Goal: Task Accomplishment & Management: Complete application form

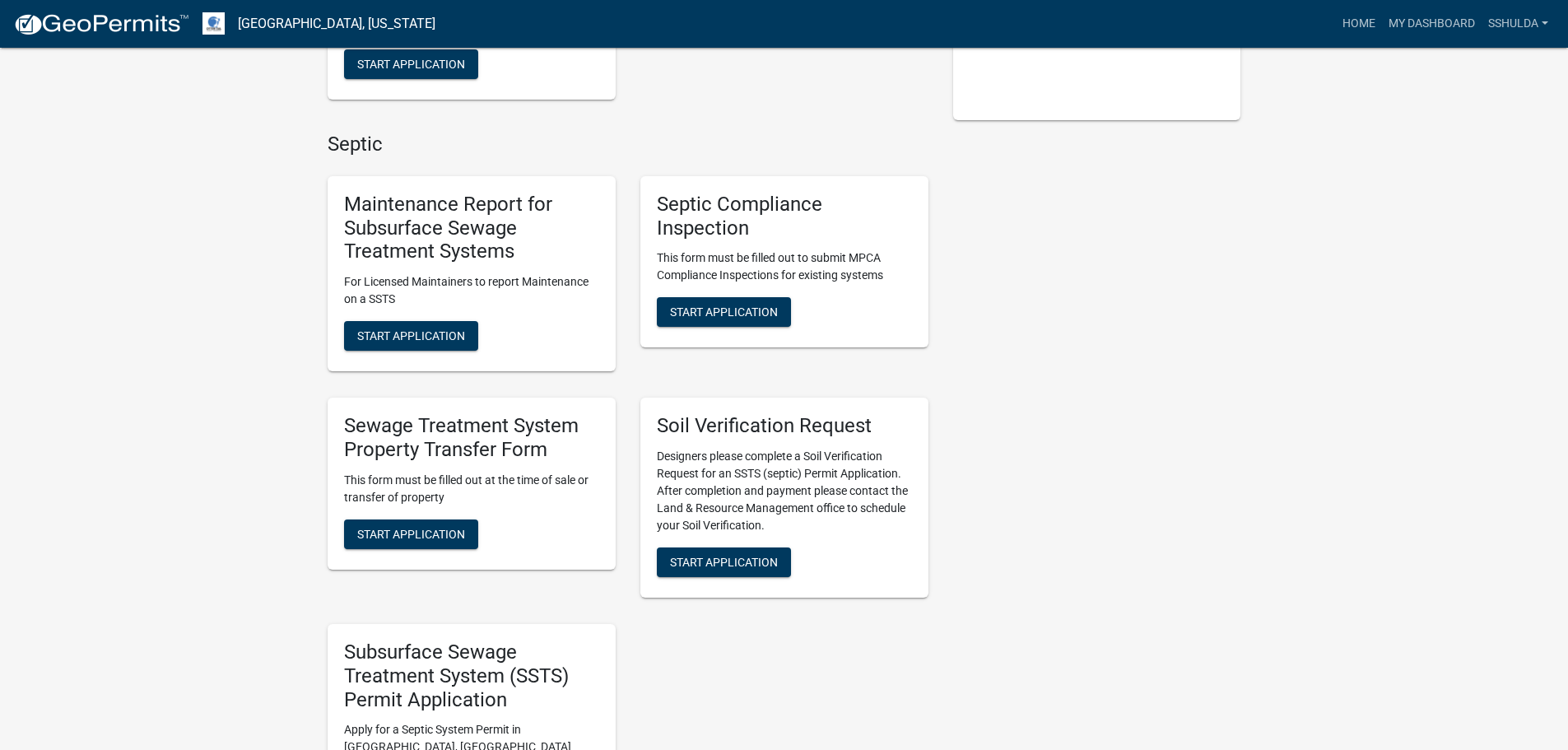
scroll to position [411, 0]
click at [435, 536] on span "Start Application" at bounding box center [411, 532] width 108 height 13
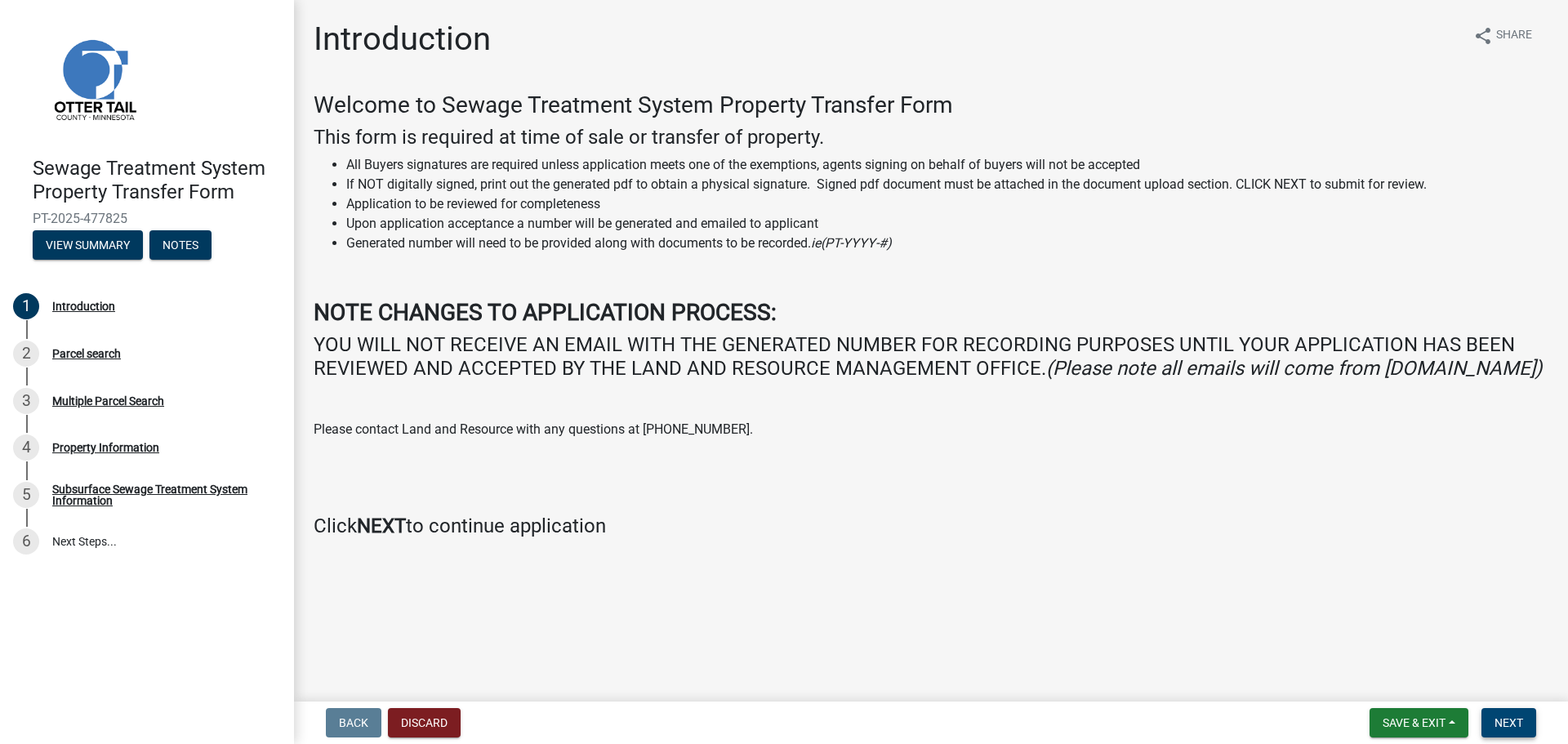
click at [1513, 721] on span "Next" at bounding box center [1508, 722] width 29 height 13
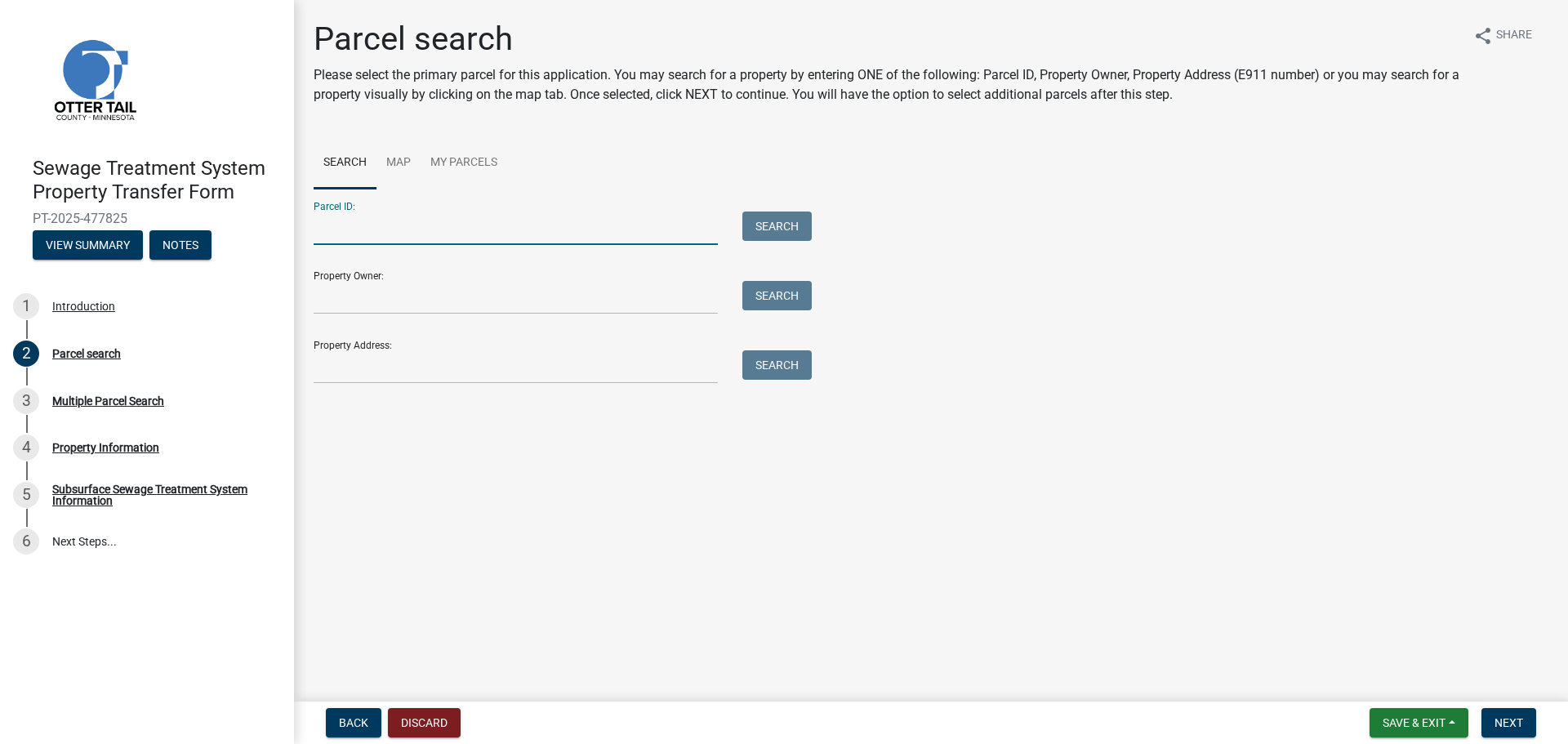
click at [349, 236] on input "Parcel ID:" at bounding box center [516, 228] width 404 height 33
click at [401, 227] on input "Parcel ID:" at bounding box center [516, 228] width 404 height 33
type input "16000990401000"
click at [788, 225] on button "Search" at bounding box center [777, 227] width 70 height 30
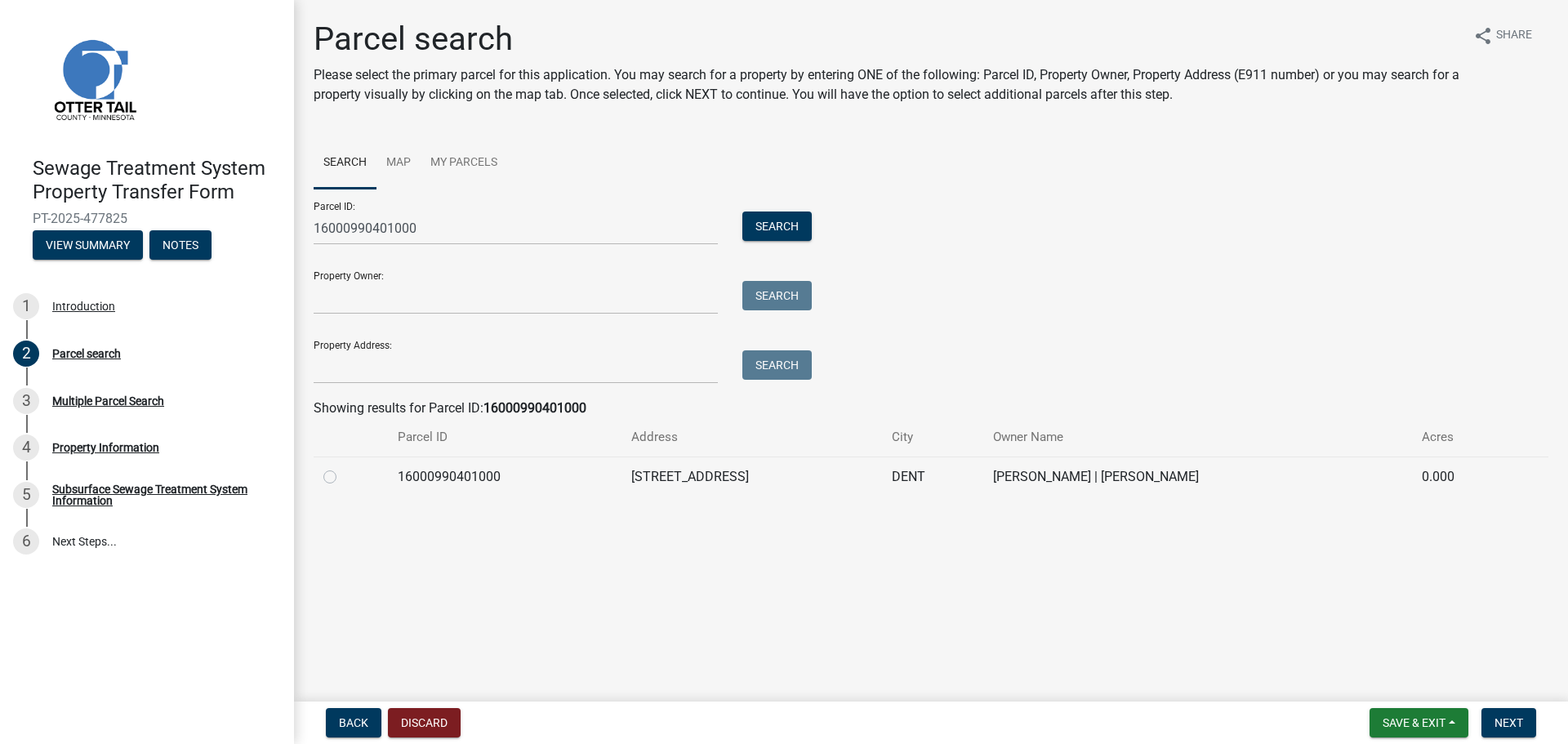
click at [343, 467] on label at bounding box center [343, 467] width 0 height 0
click at [343, 478] on input "radio" at bounding box center [348, 472] width 11 height 11
radio input "true"
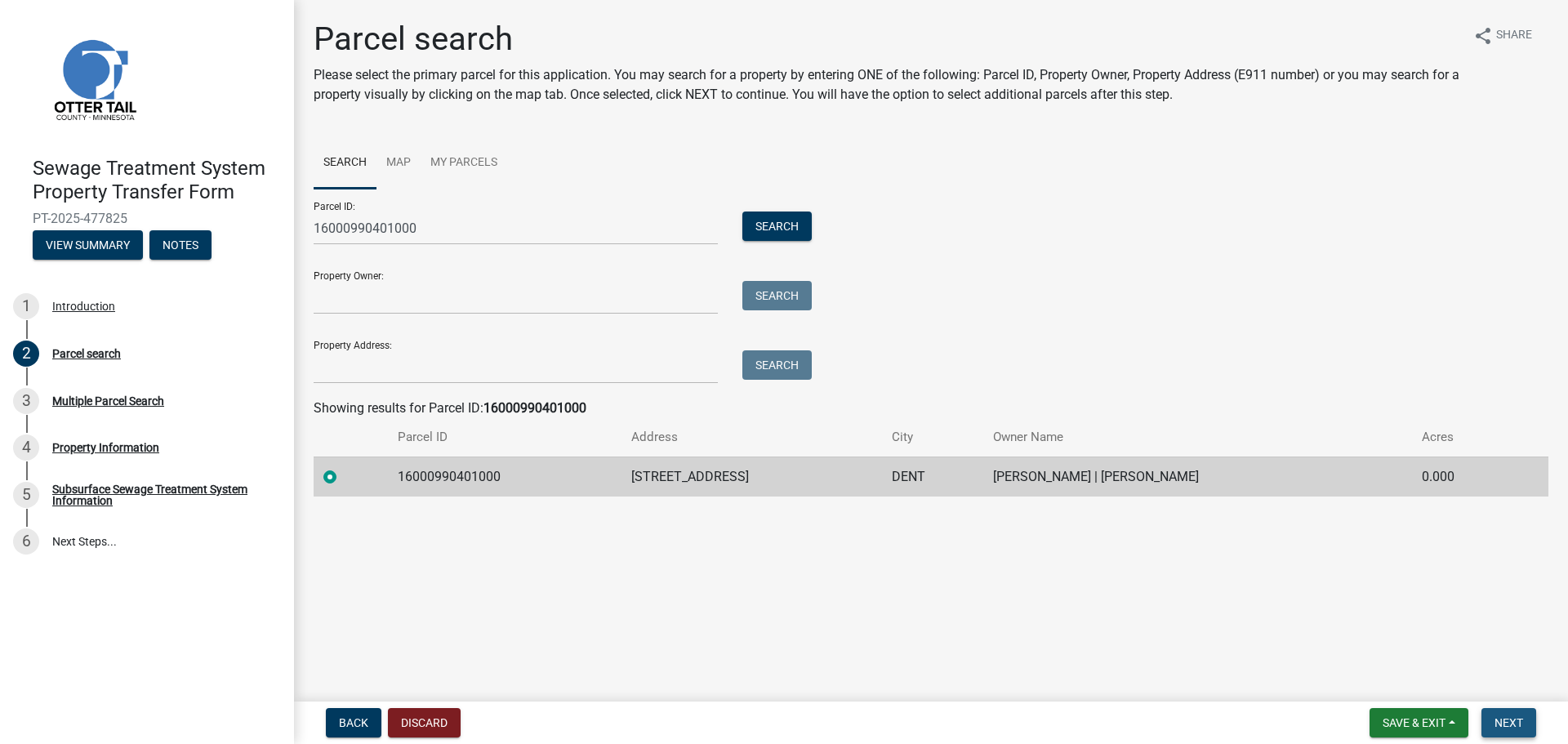
click at [1516, 722] on span "Next" at bounding box center [1508, 722] width 29 height 13
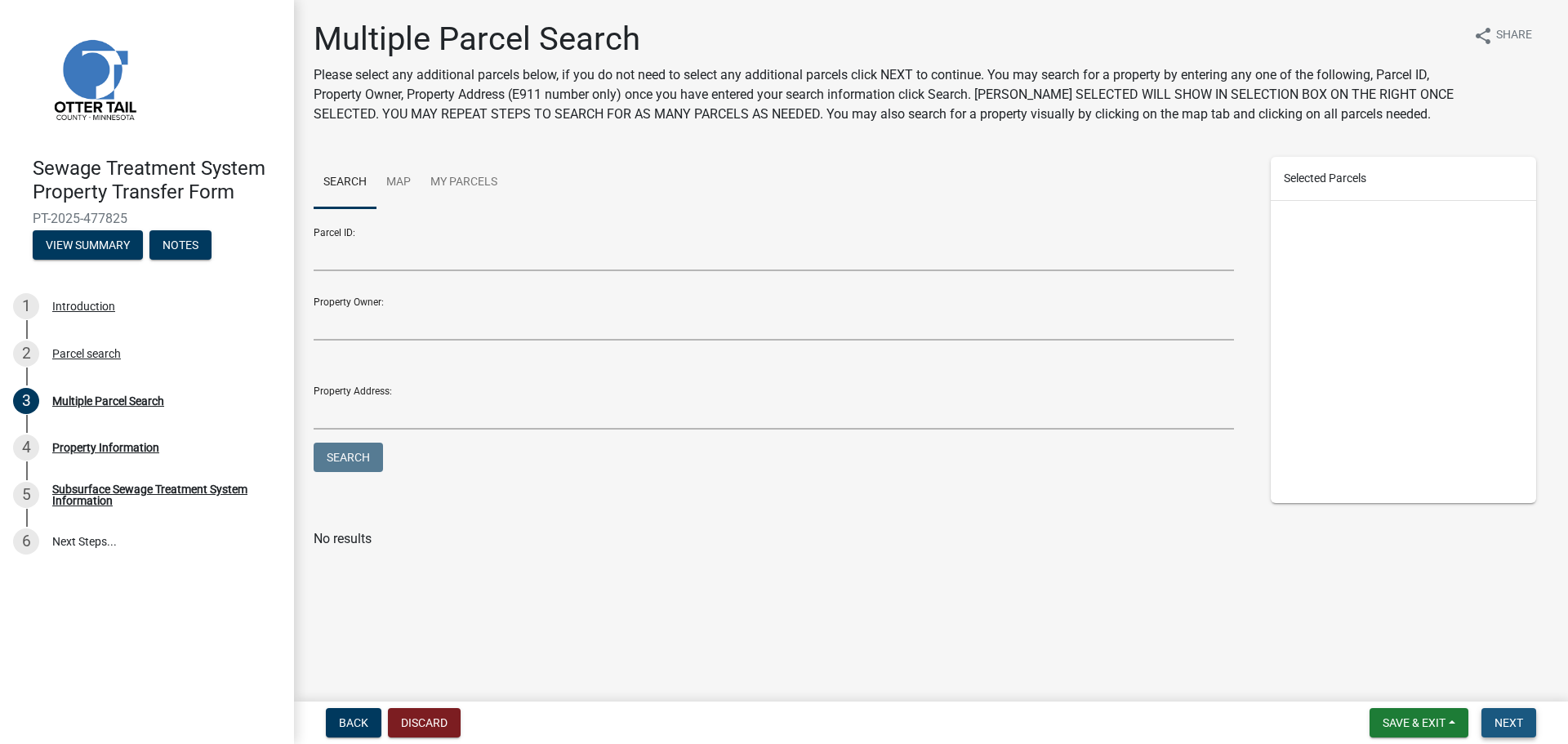
click at [1506, 726] on span "Next" at bounding box center [1508, 722] width 29 height 13
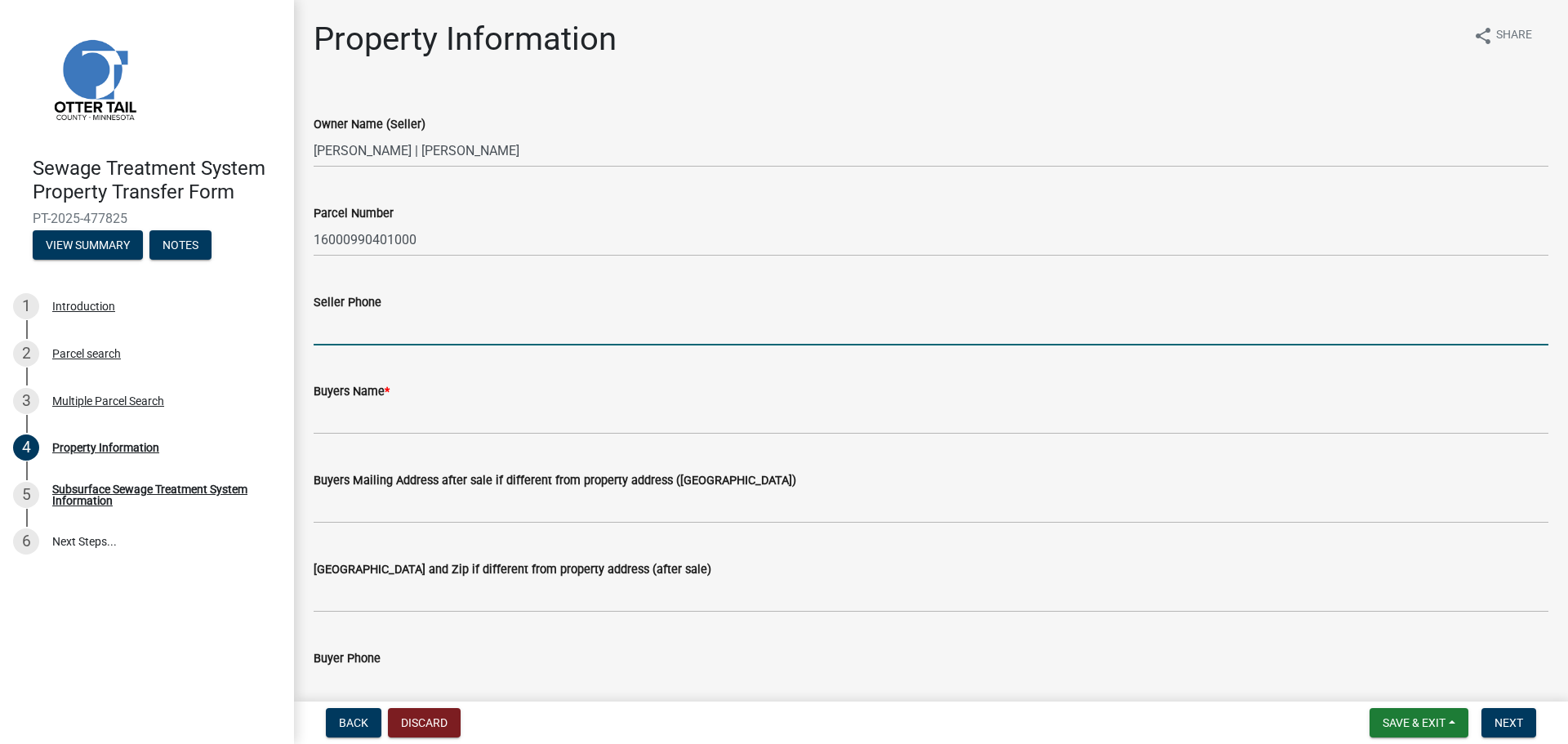
click at [349, 333] on input "Seller Phone" at bounding box center [931, 329] width 1235 height 33
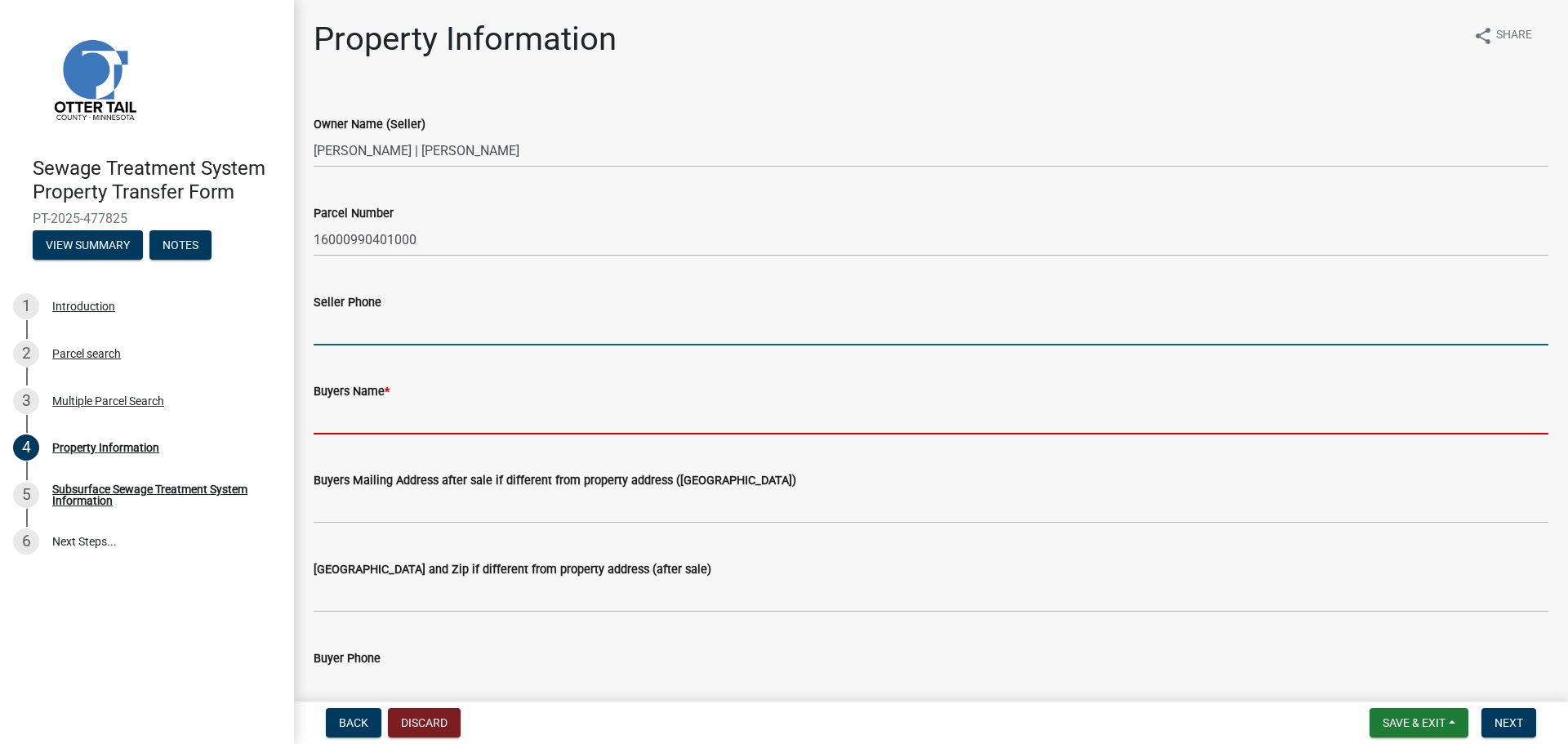
click at [352, 422] on input "Buyers Name *" at bounding box center [931, 417] width 1235 height 33
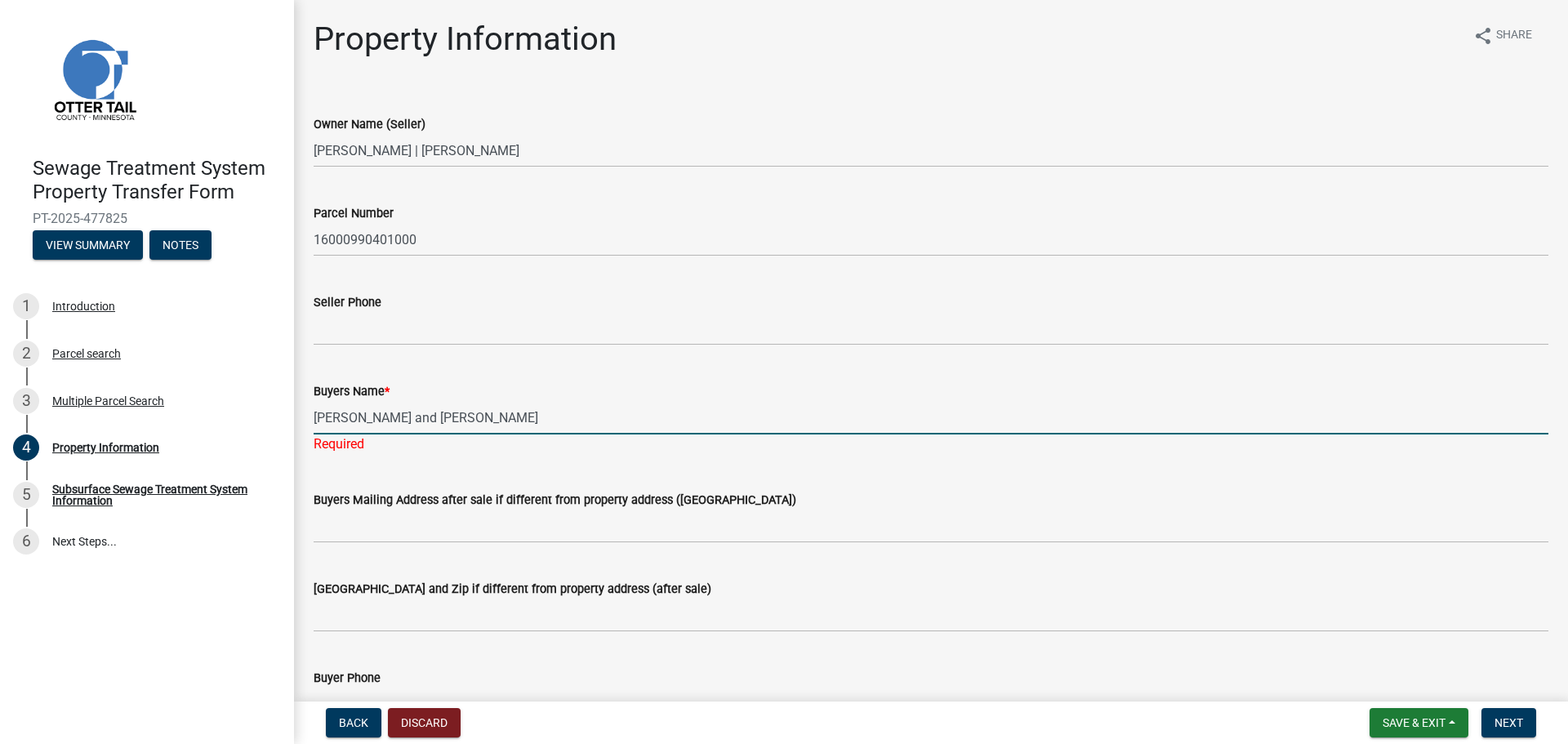
type input "[PERSON_NAME] and [PERSON_NAME]"
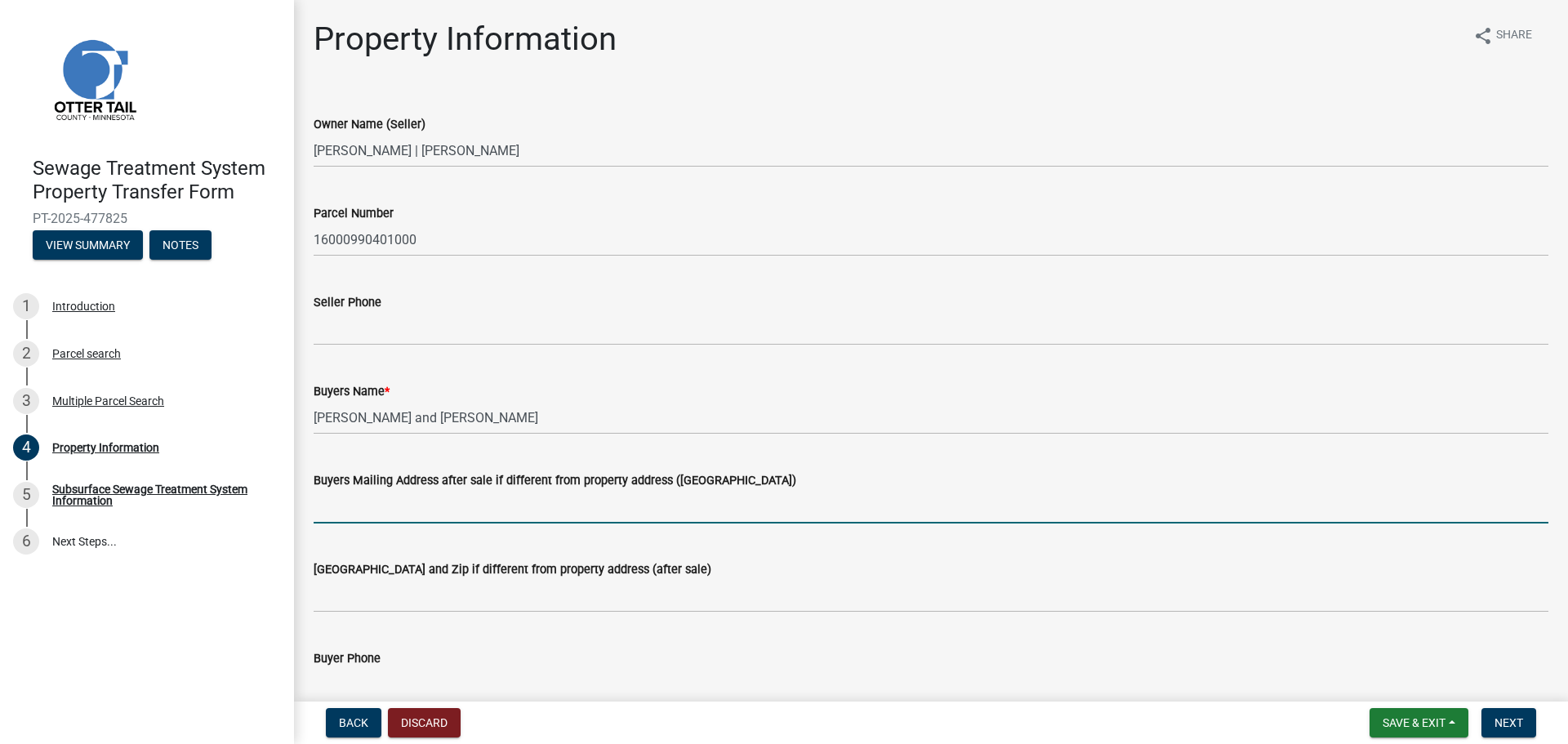
click at [416, 529] on wm-data-entity-input "Buyers Mailing Address after sale if different from property address ([GEOGRAPH…" at bounding box center [931, 492] width 1235 height 89
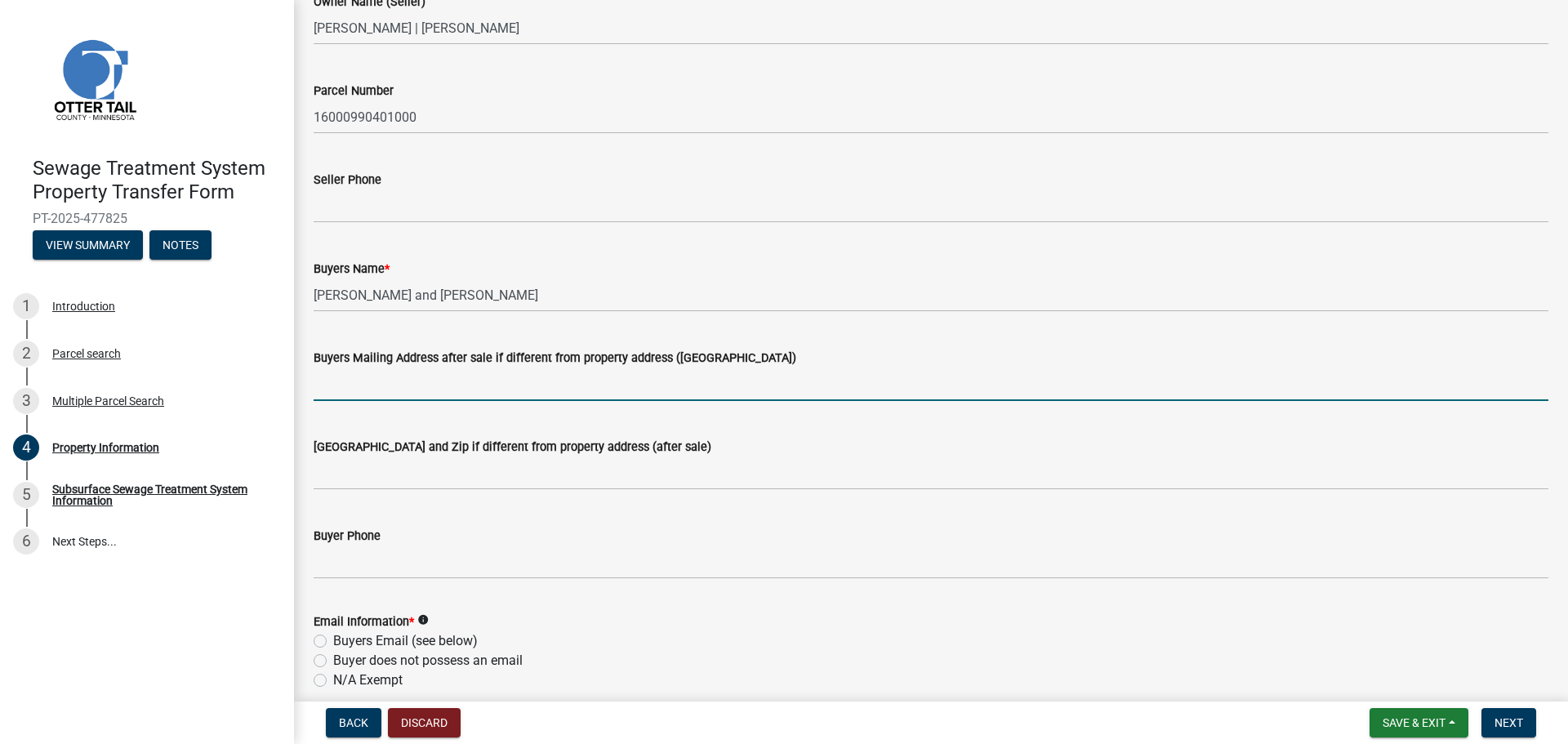
scroll to position [163, 0]
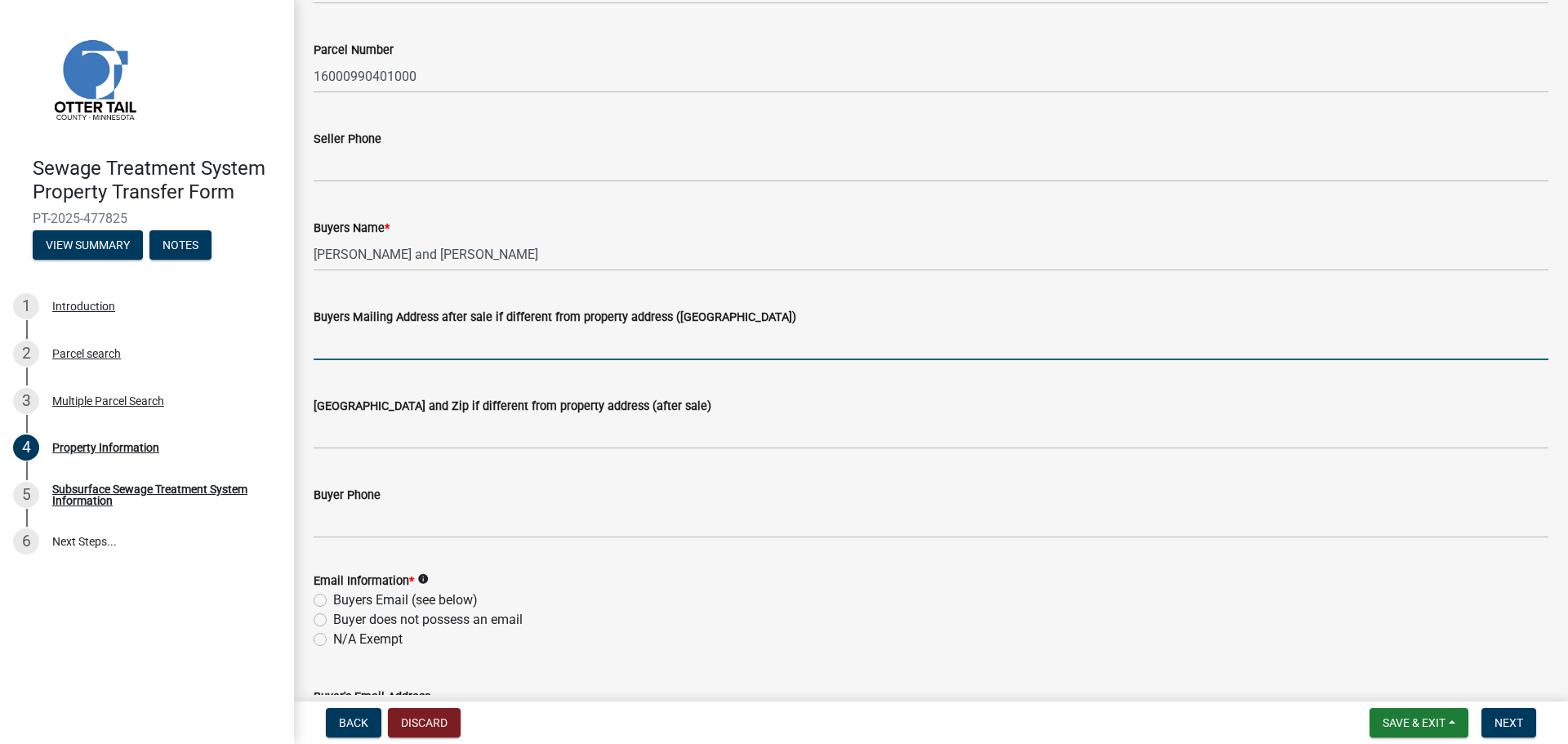
click at [821, 389] on div "[GEOGRAPHIC_DATA] and Zip if different from property address (after sale)" at bounding box center [931, 411] width 1235 height 76
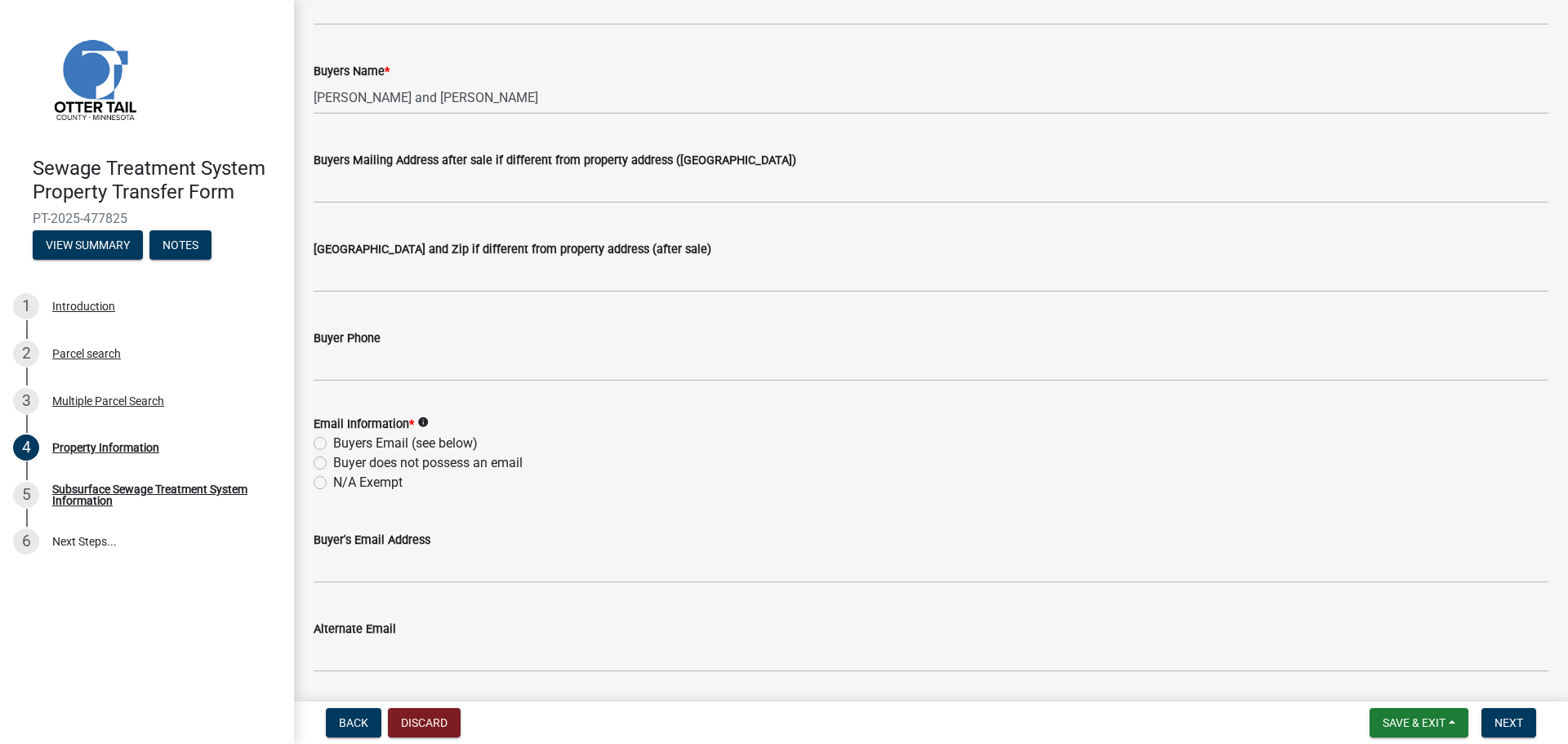
scroll to position [327, 0]
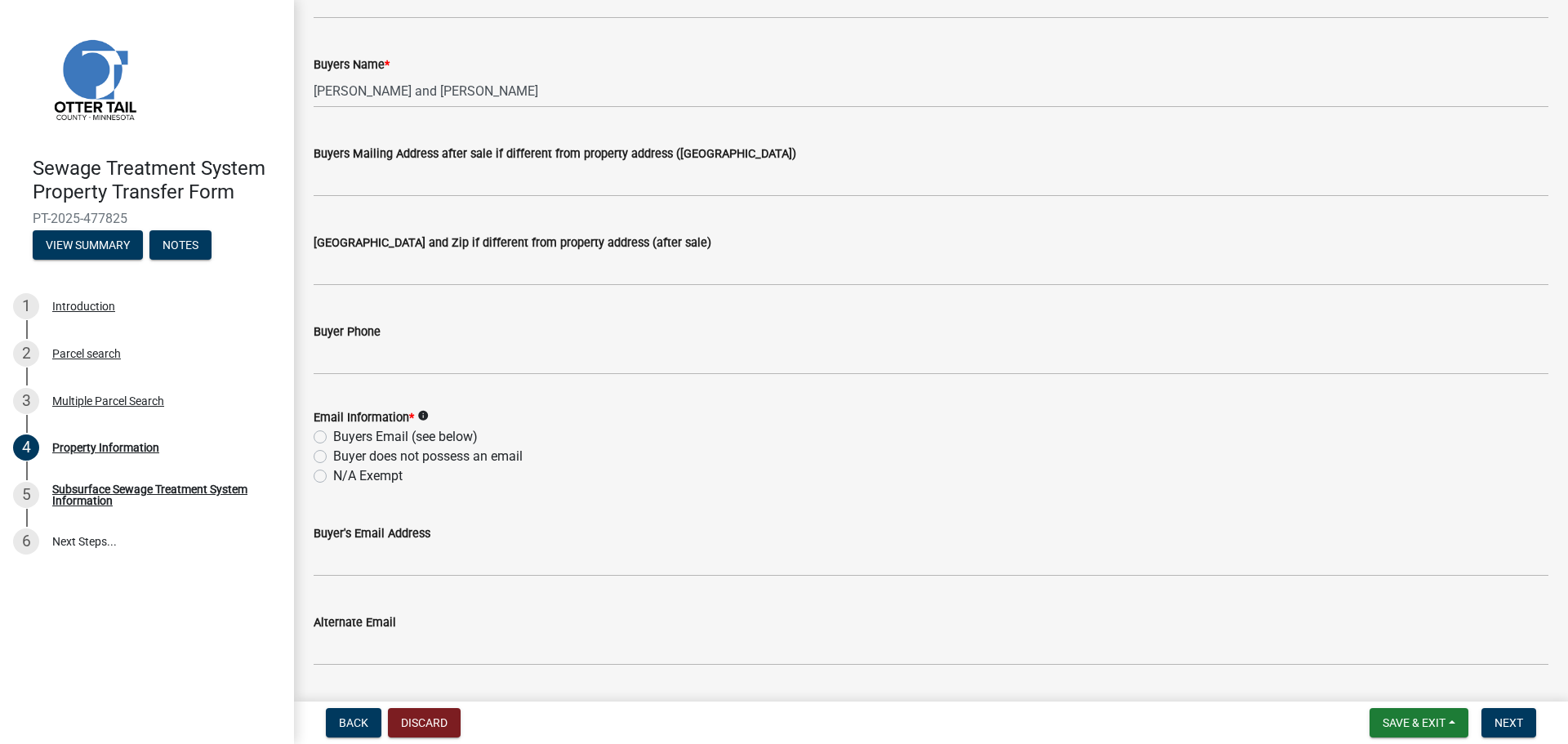
click at [426, 413] on icon "info" at bounding box center [423, 415] width 12 height 12
click at [666, 481] on div "N/A Exempt" at bounding box center [931, 476] width 1235 height 20
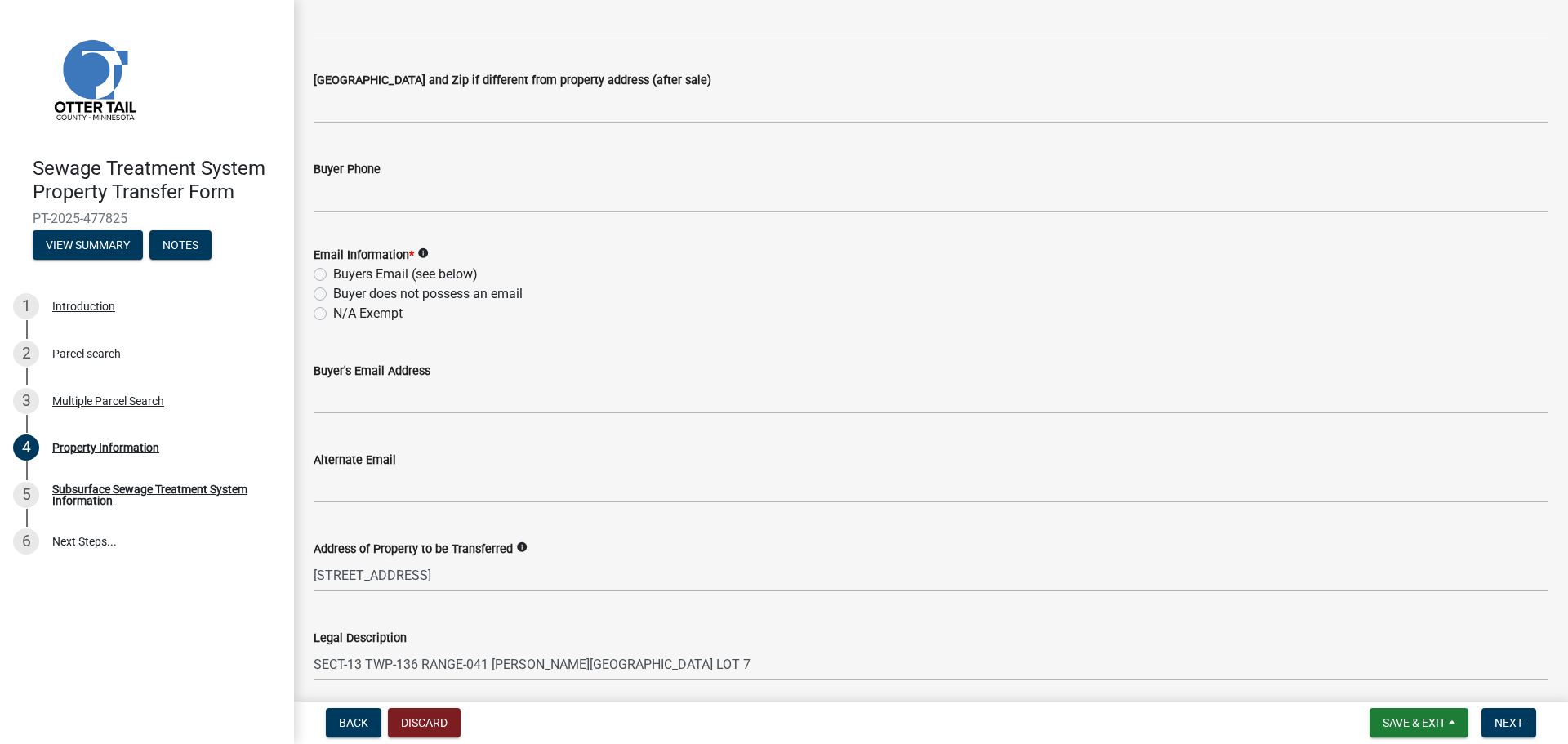
scroll to position [490, 0]
click at [357, 310] on label "N/A Exempt" at bounding box center [368, 313] width 70 height 20
click at [344, 310] on input "N/A Exempt" at bounding box center [339, 308] width 11 height 11
radio input "true"
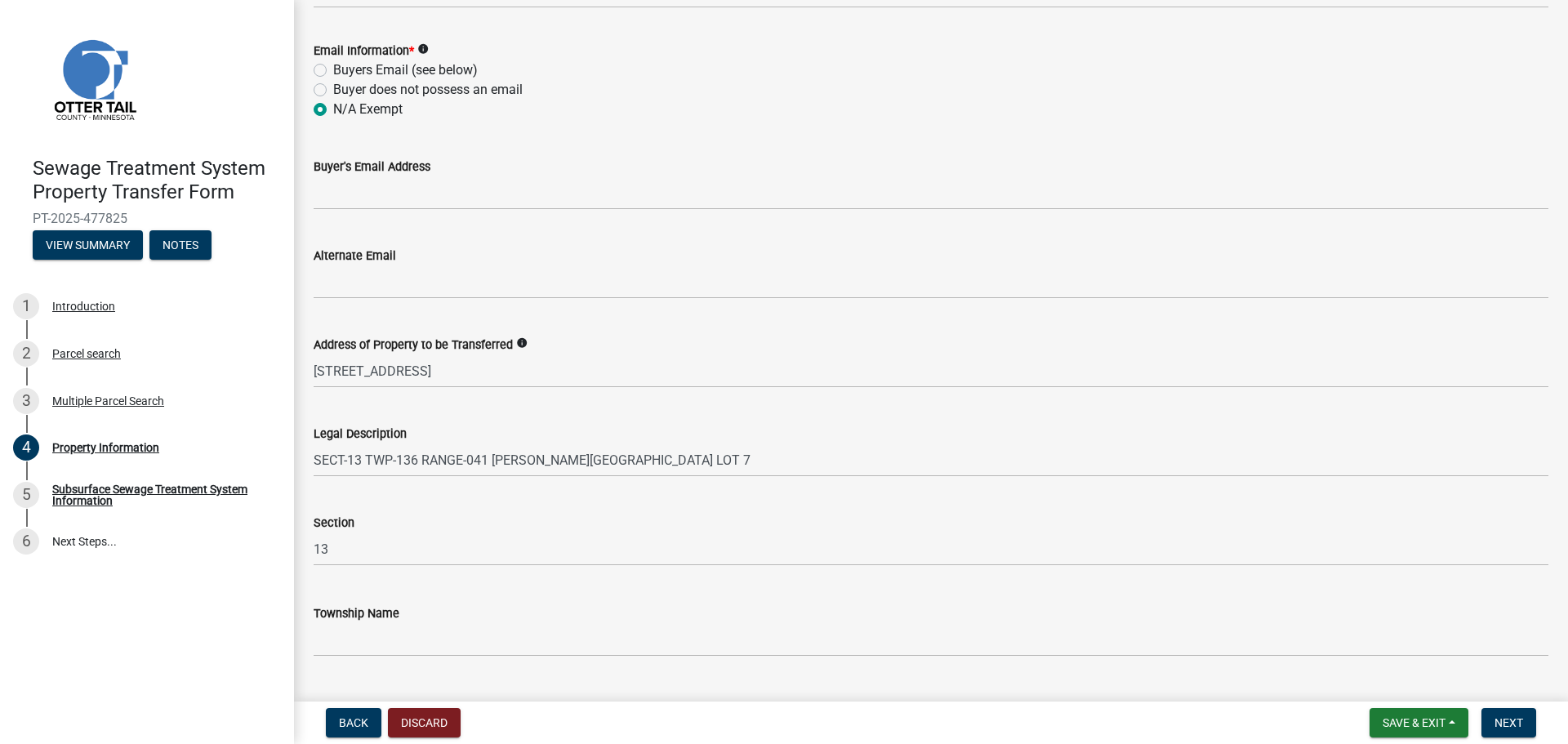
scroll to position [732, 0]
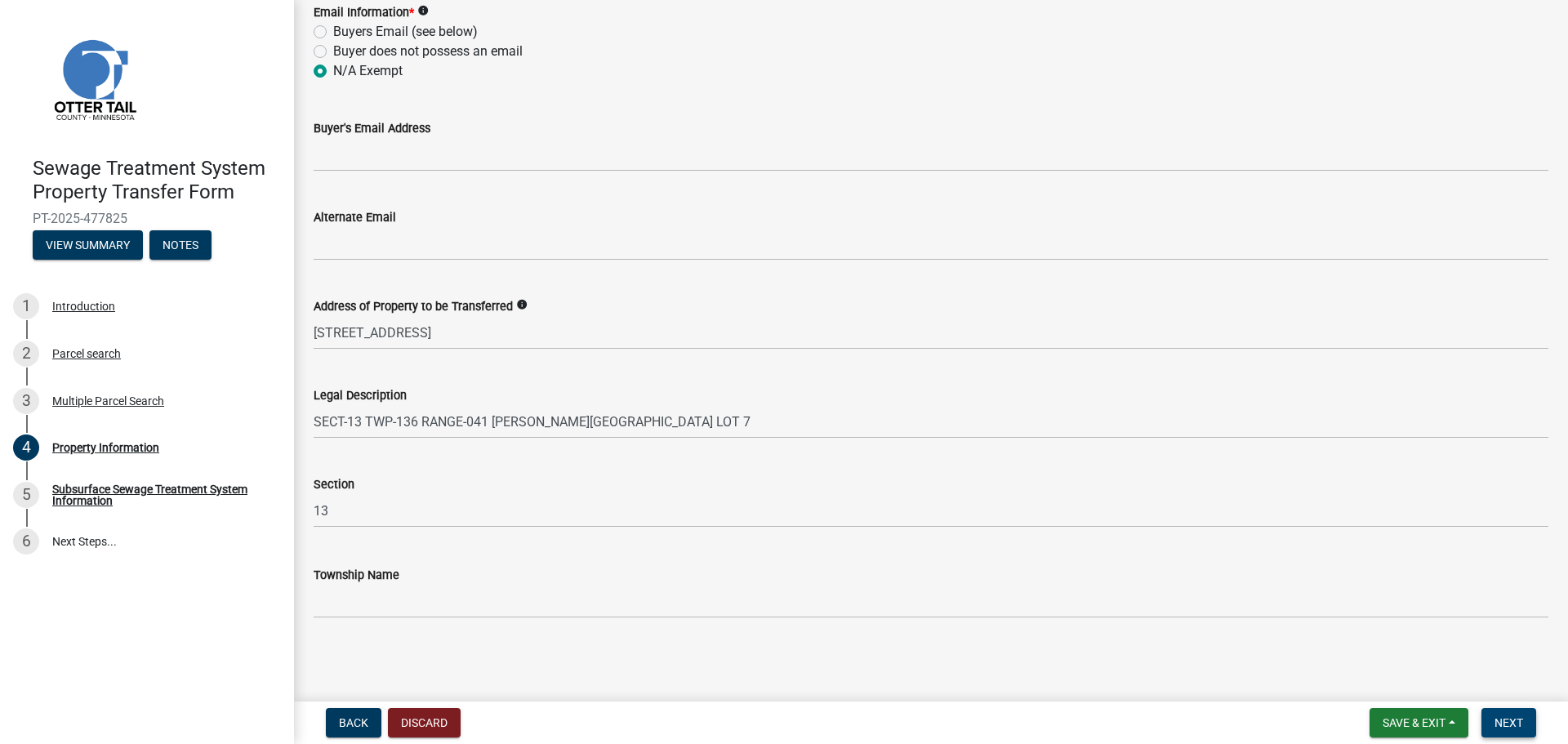
click at [1503, 724] on span "Next" at bounding box center [1508, 722] width 29 height 13
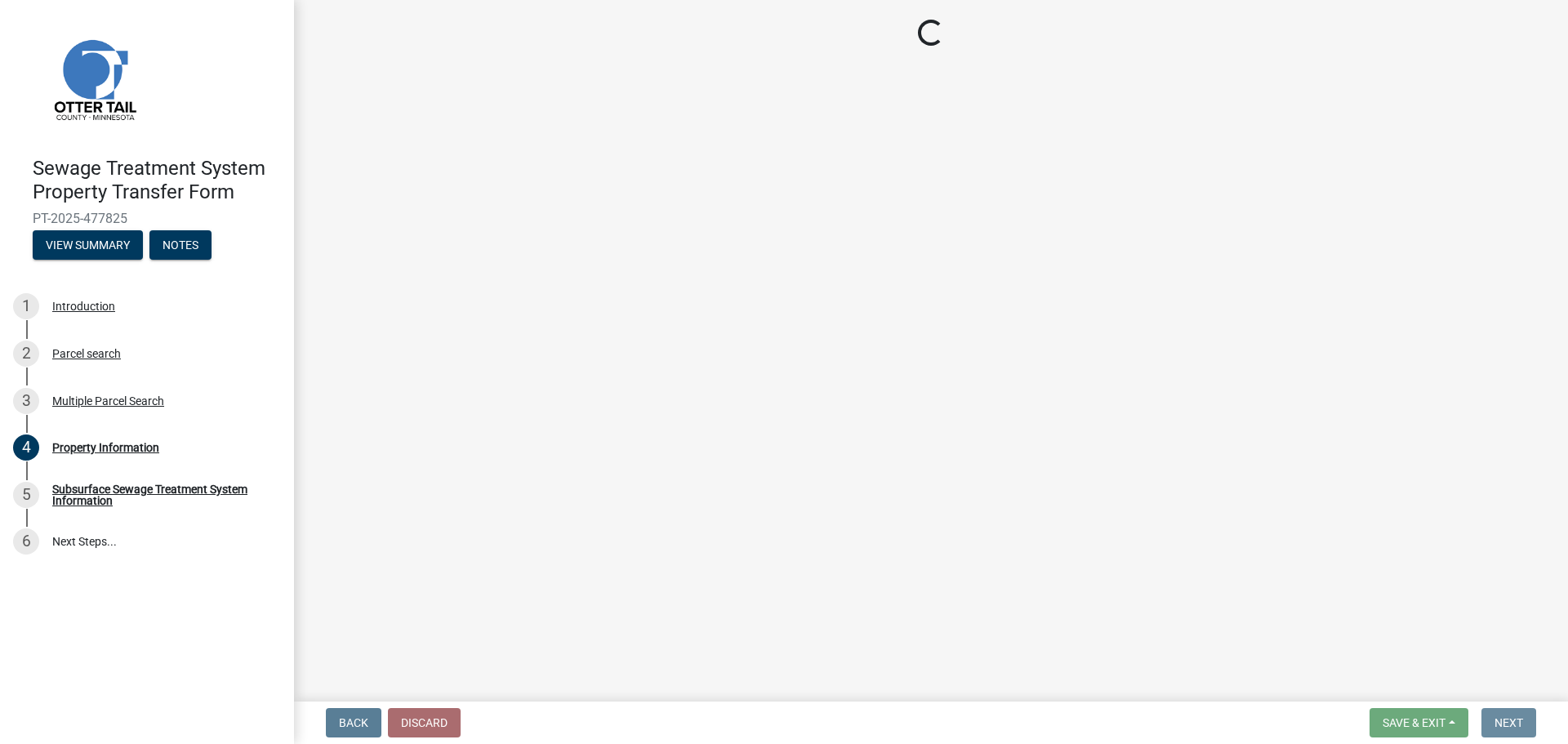
scroll to position [0, 0]
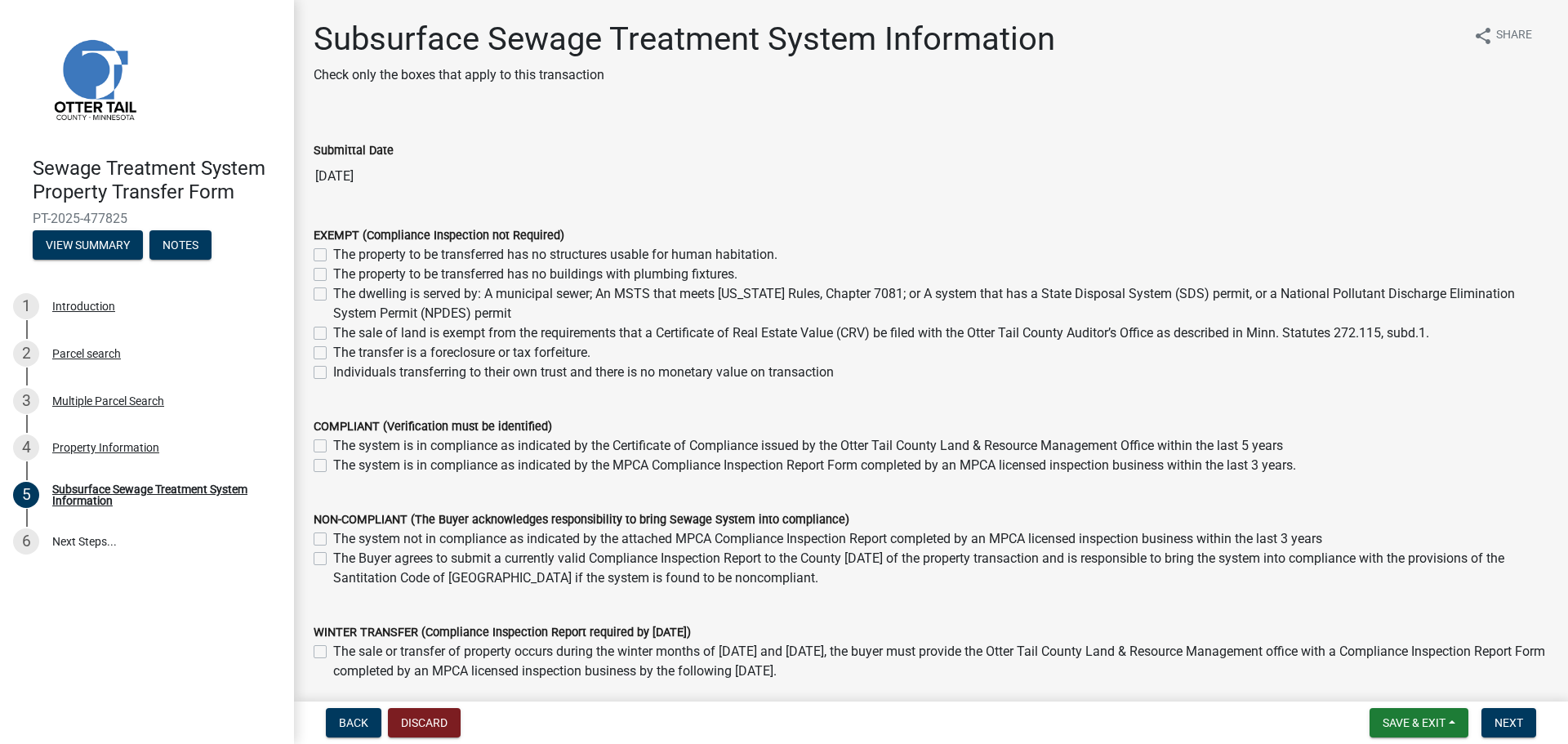
click at [450, 253] on label "The property to be transferred has no structures usable for human habitation." at bounding box center [556, 255] width 445 height 20
click at [344, 253] on input "The property to be transferred has no structures usable for human habitation." at bounding box center [339, 250] width 11 height 11
checkbox input "true"
checkbox input "false"
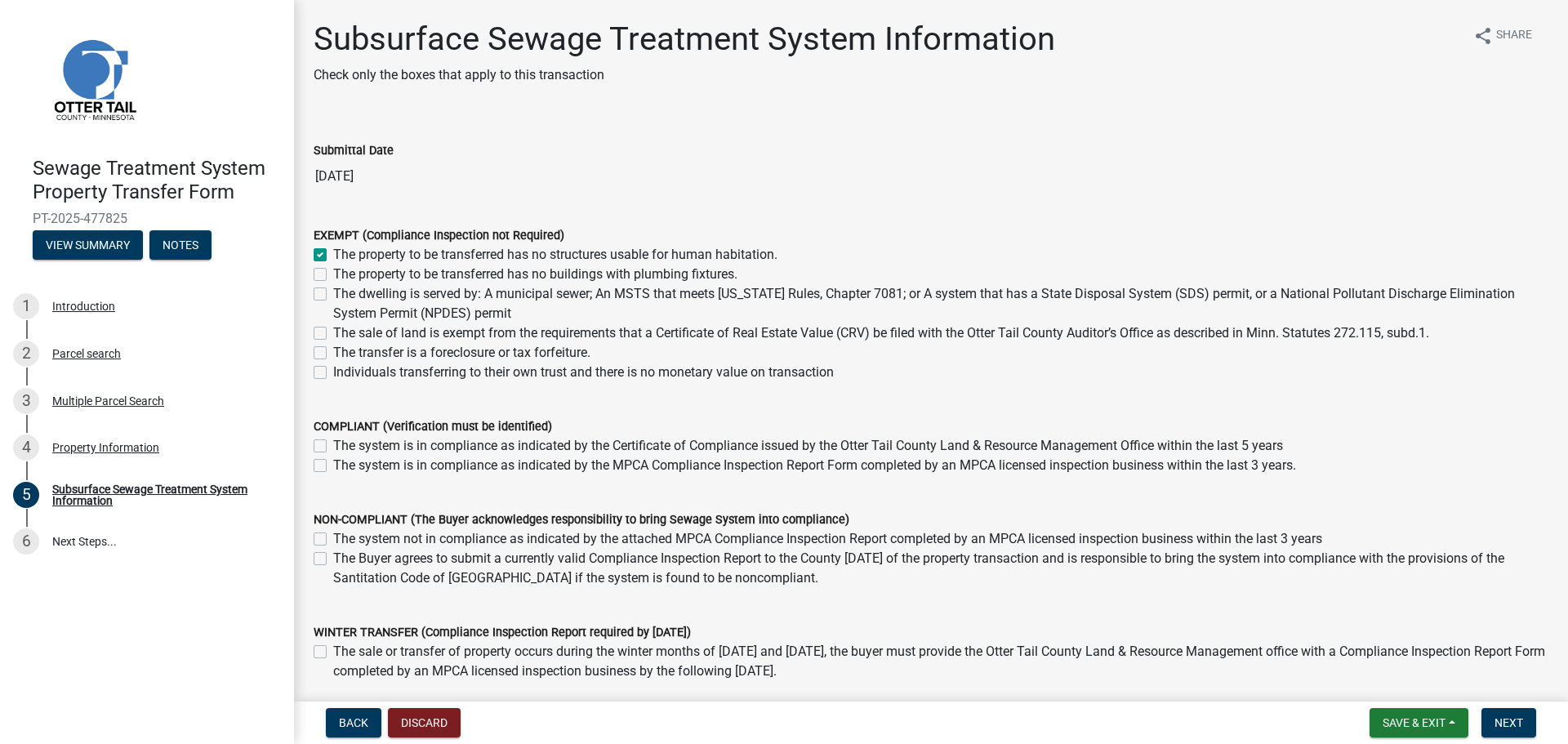
checkbox input "false"
click at [450, 253] on label "The property to be transferred has no structures usable for human habitation." at bounding box center [556, 255] width 445 height 20
click at [344, 253] on input "The property to be transferred has no structures usable for human habitation." at bounding box center [339, 250] width 11 height 11
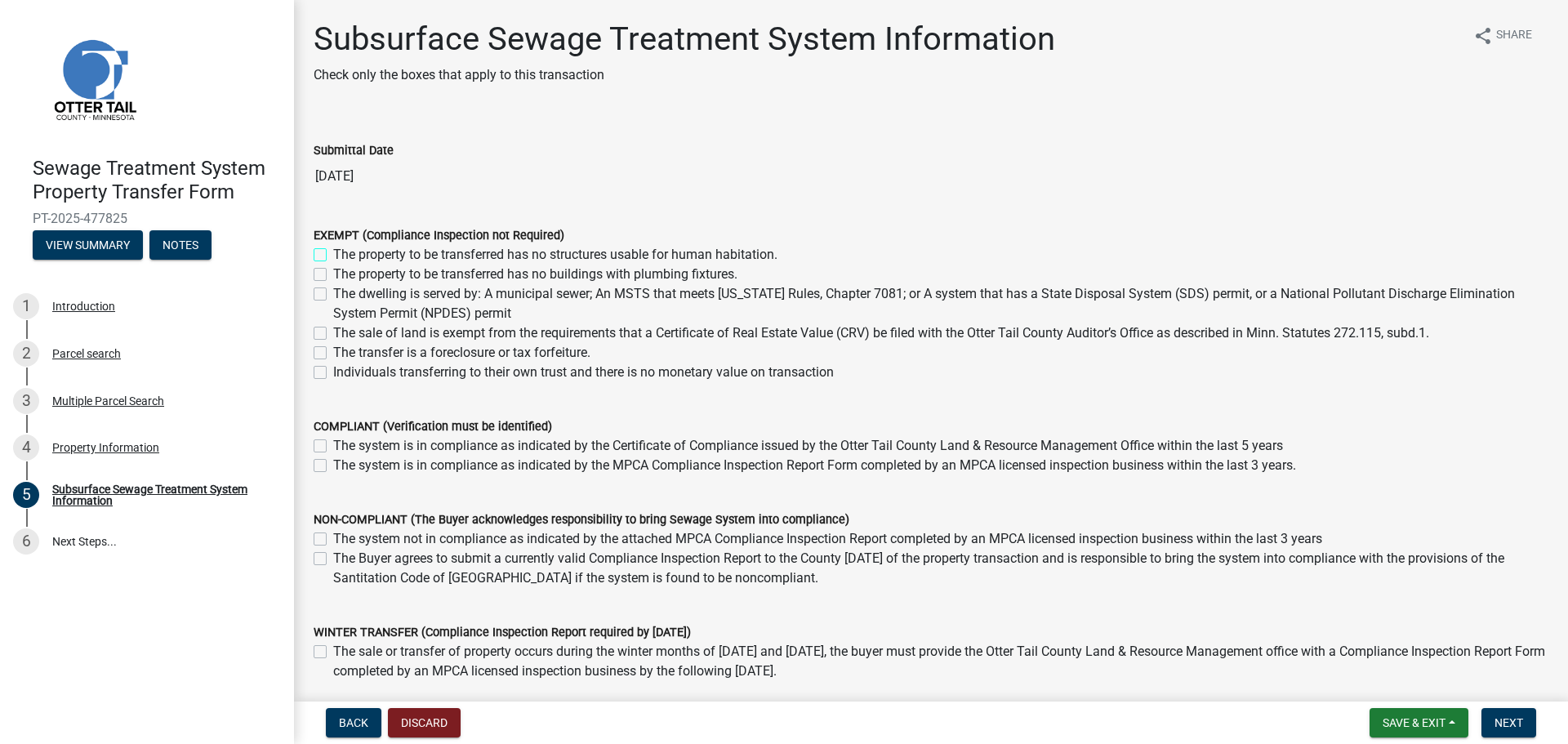
checkbox input "false"
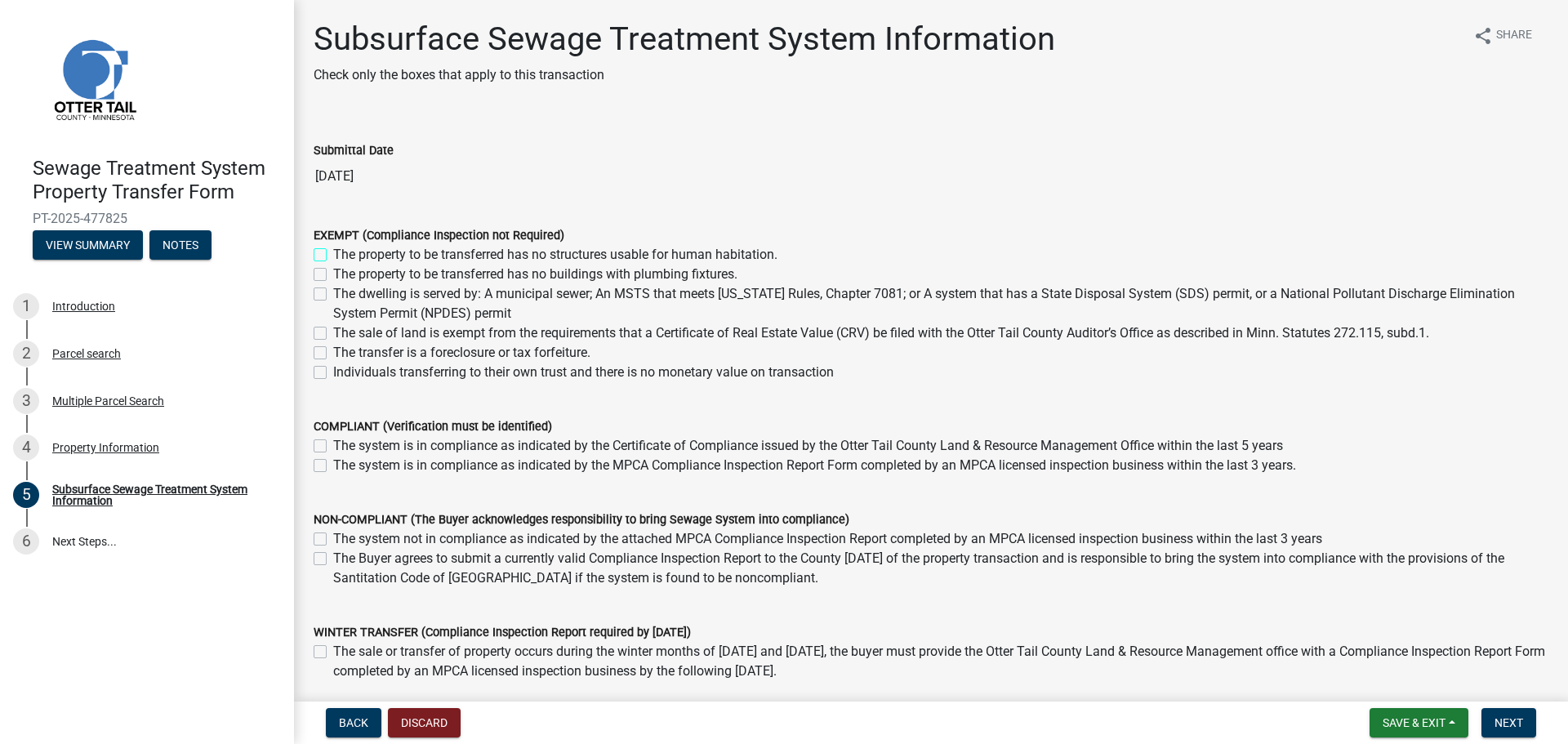
checkbox input "false"
click at [437, 333] on label "The sale of land is exempt from the requirements that a Certificate of Real Est…" at bounding box center [882, 334] width 1096 height 20
click at [344, 333] on input "The sale of land is exempt from the requirements that a Certificate of Real Est…" at bounding box center [339, 329] width 11 height 11
checkbox input "true"
checkbox input "false"
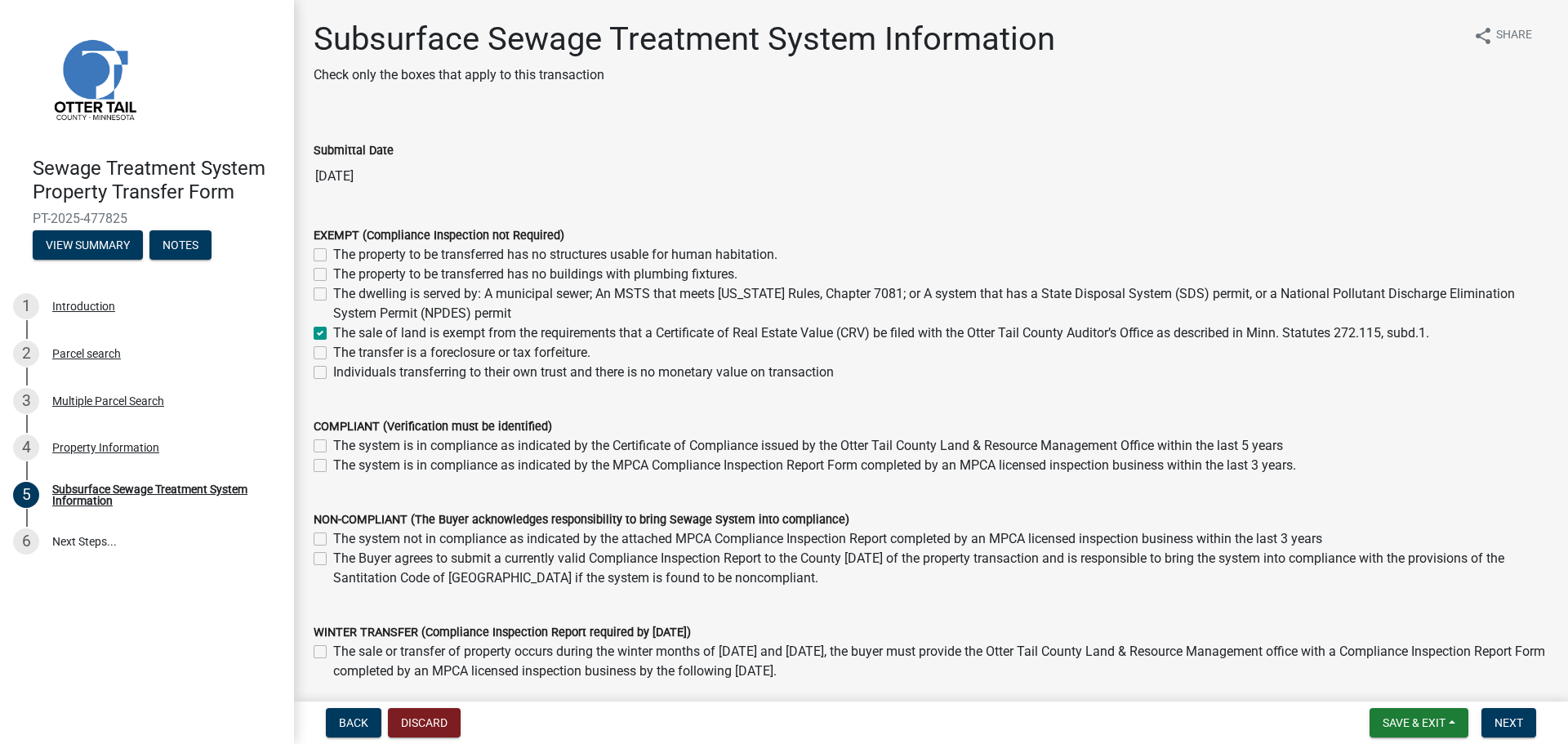
checkbox input "false"
checkbox input "true"
checkbox input "false"
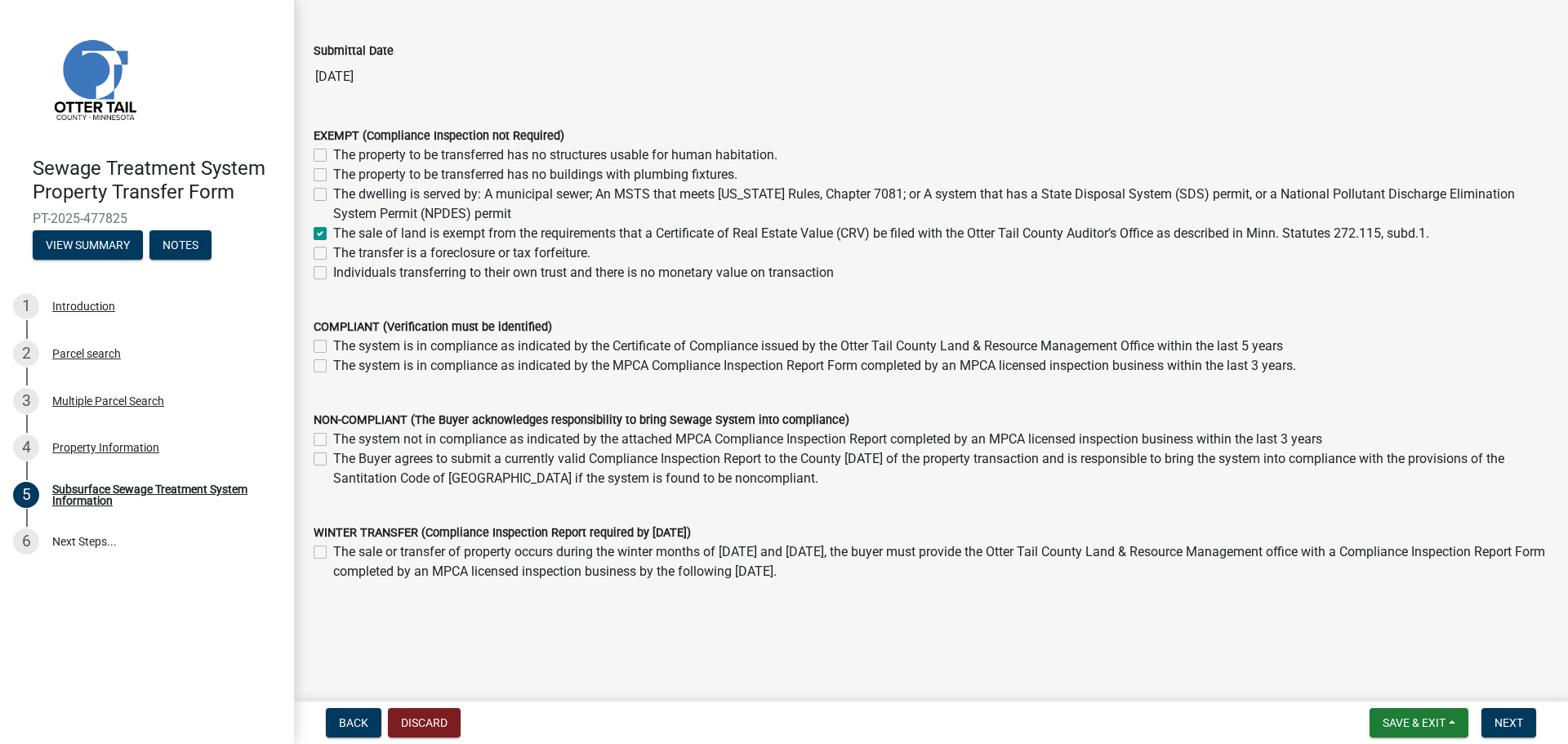
scroll to position [117, 0]
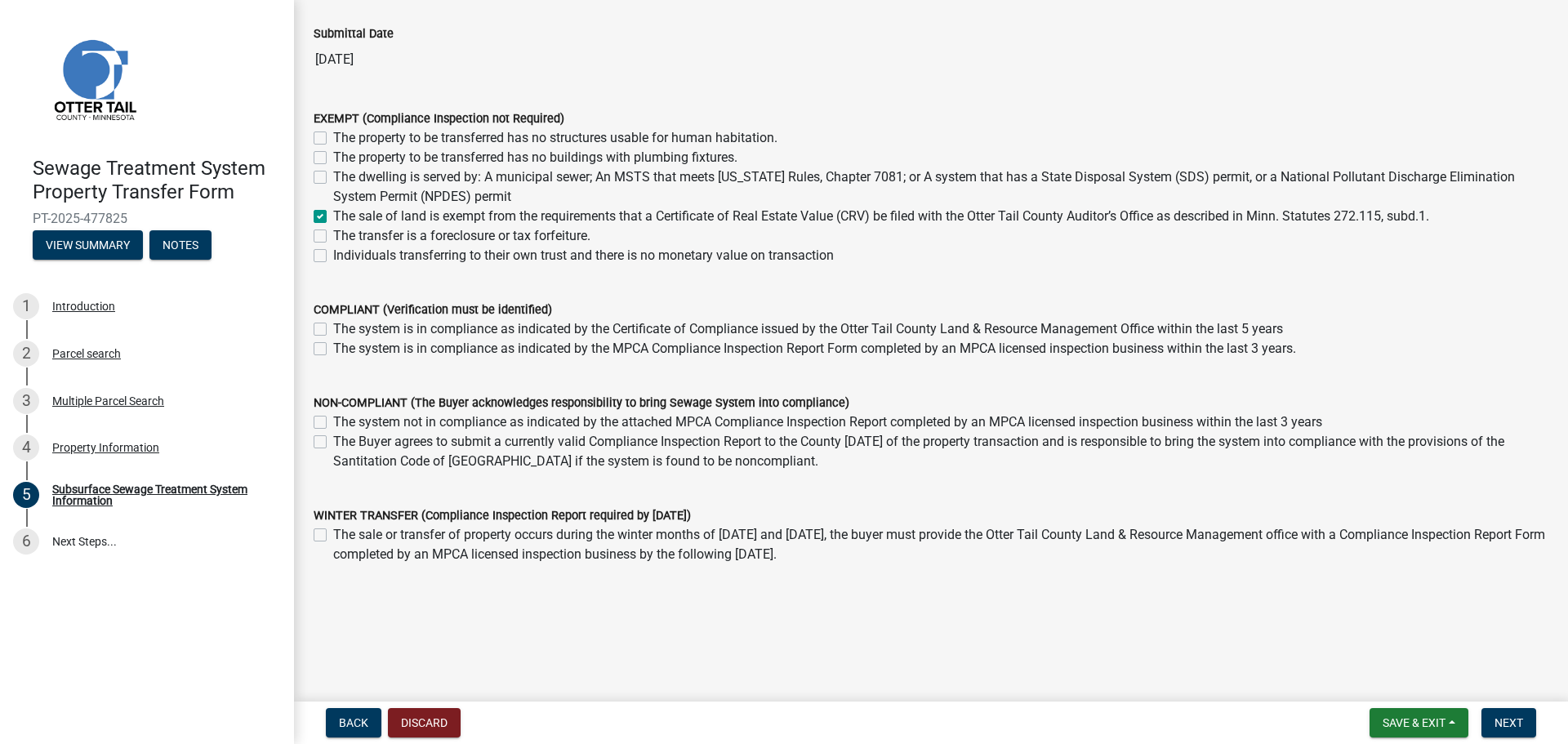
click at [449, 329] on label "The system is in compliance as indicated by the Certificate of Compliance issue…" at bounding box center [808, 329] width 950 height 20
click at [344, 329] on input "The system is in compliance as indicated by the Certificate of Compliance issue…" at bounding box center [339, 324] width 11 height 11
checkbox input "true"
checkbox input "false"
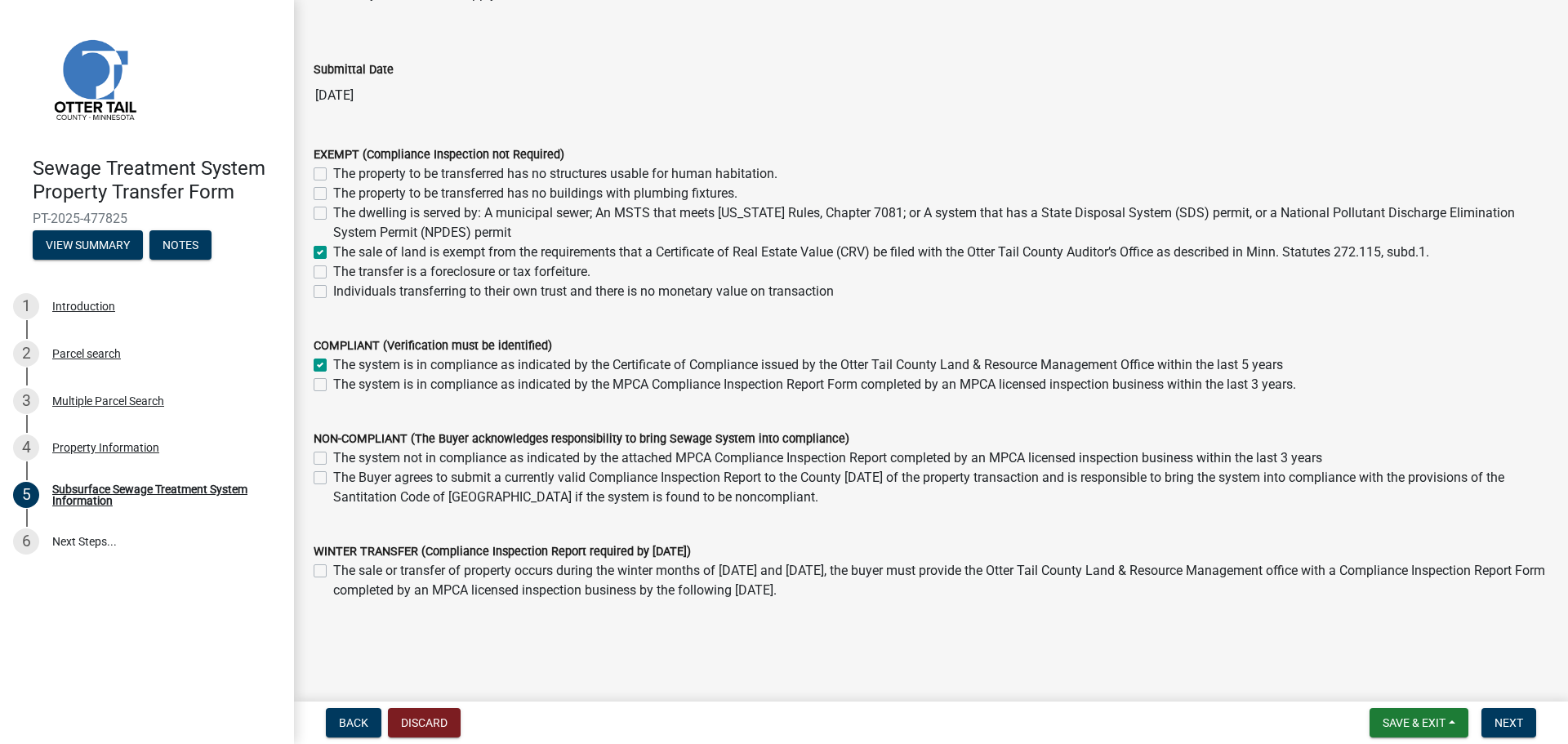
scroll to position [82, 0]
click at [365, 361] on label "The system is in compliance as indicated by the Certificate of Compliance issue…" at bounding box center [808, 364] width 950 height 20
click at [344, 361] on input "The system is in compliance as indicated by the Certificate of Compliance issue…" at bounding box center [339, 359] width 11 height 11
checkbox input "false"
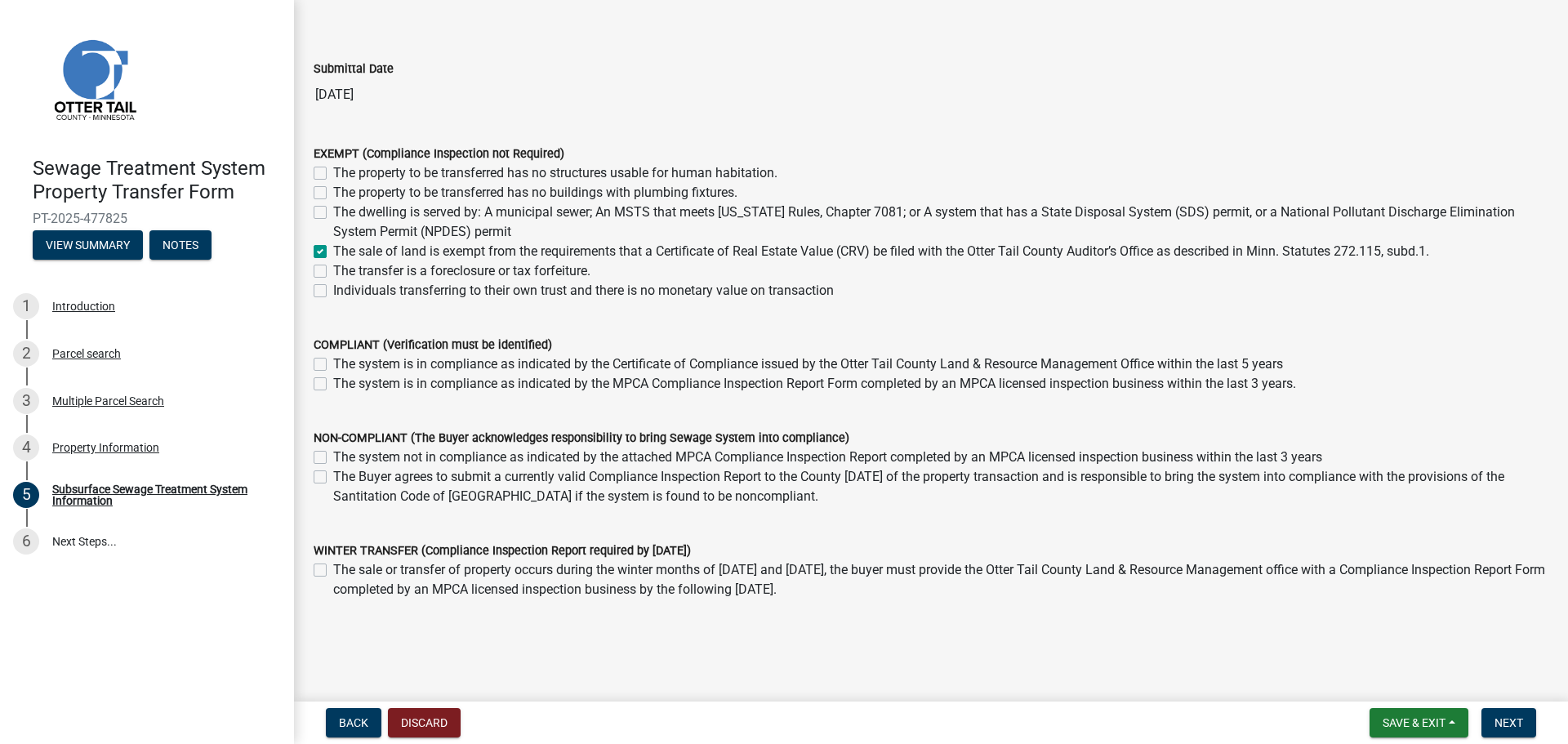
click at [368, 363] on label "The system is in compliance as indicated by the Certificate of Compliance issue…" at bounding box center [808, 364] width 950 height 20
click at [344, 363] on input "The system is in compliance as indicated by the Certificate of Compliance issue…" at bounding box center [339, 359] width 11 height 11
checkbox input "true"
checkbox input "false"
click at [366, 362] on label "The system is in compliance as indicated by the Certificate of Compliance issue…" at bounding box center [808, 364] width 950 height 20
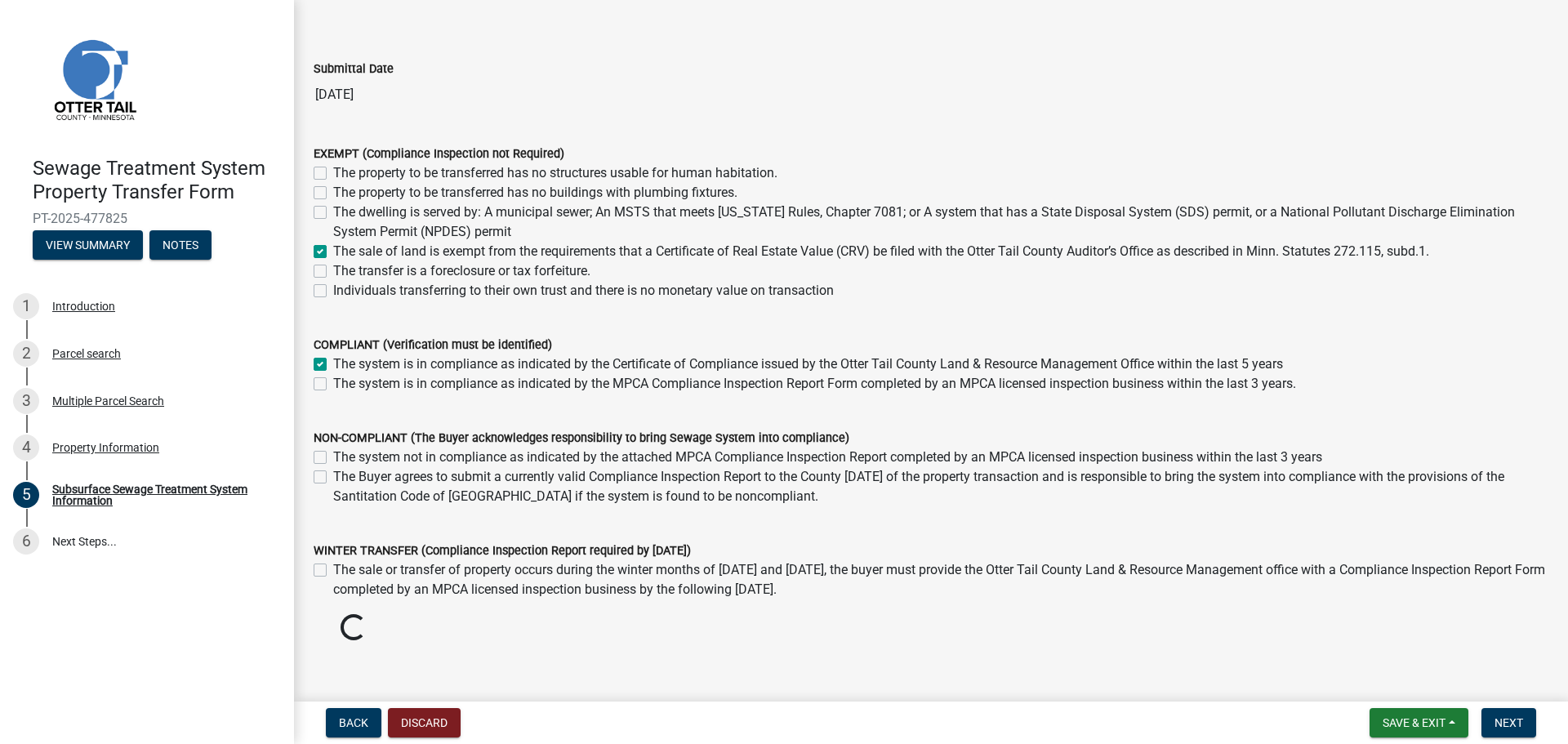
click at [344, 362] on input "The system is in compliance as indicated by the Certificate of Compliance issue…" at bounding box center [339, 359] width 11 height 11
checkbox input "false"
click at [113, 446] on div "Property Information" at bounding box center [105, 448] width 107 height 12
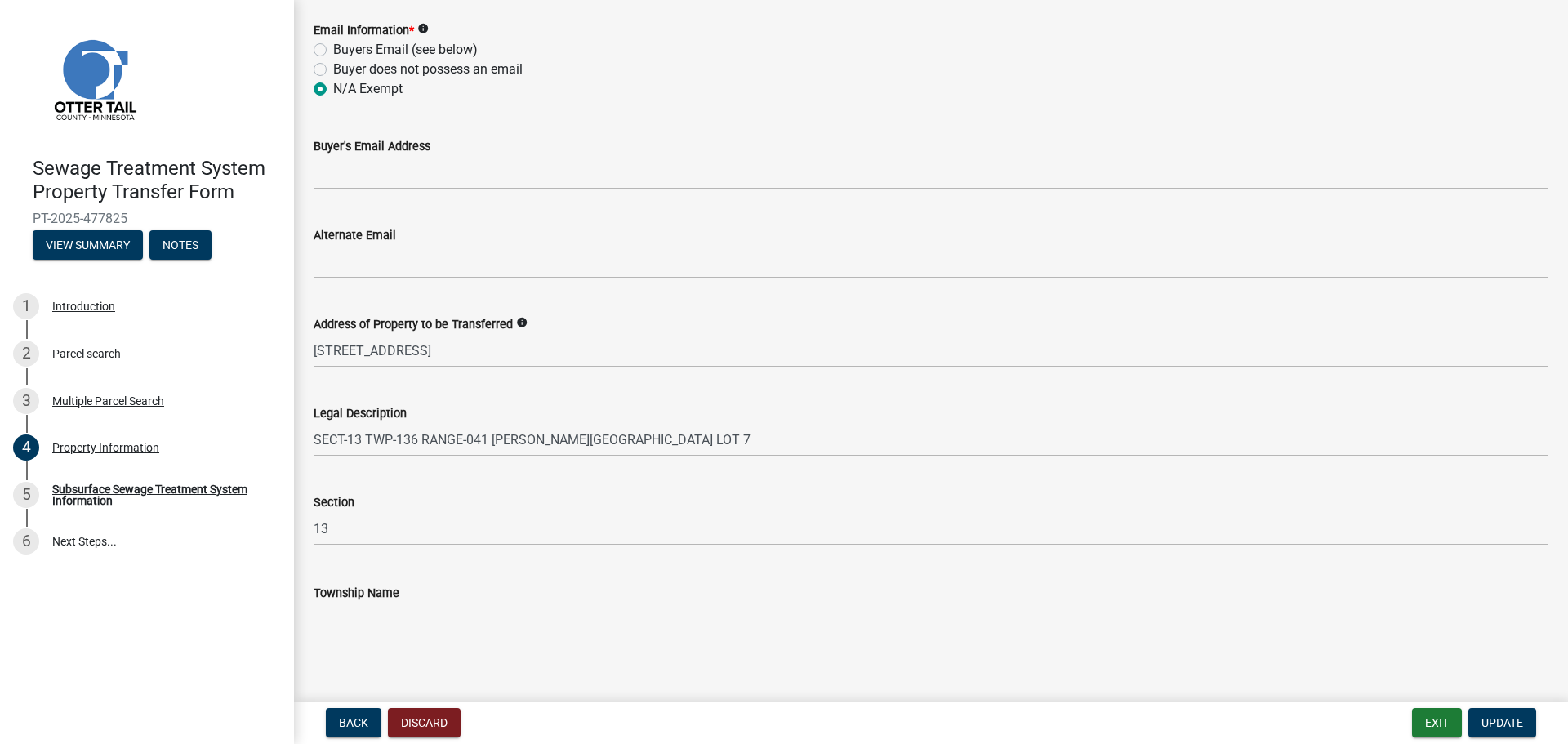
scroll to position [732, 0]
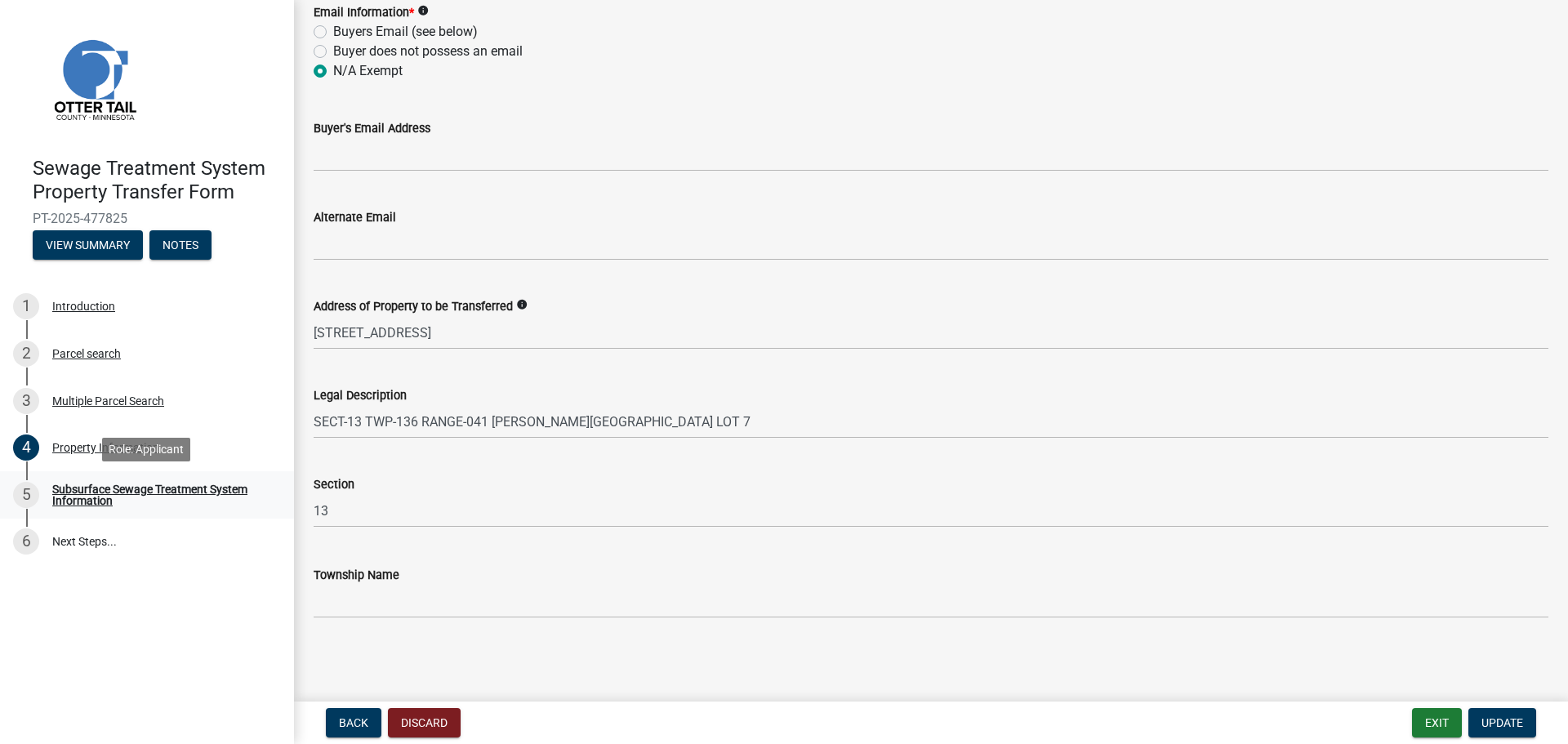
click at [90, 494] on div "Subsurface Sewage Treatment System Information" at bounding box center [160, 495] width 215 height 23
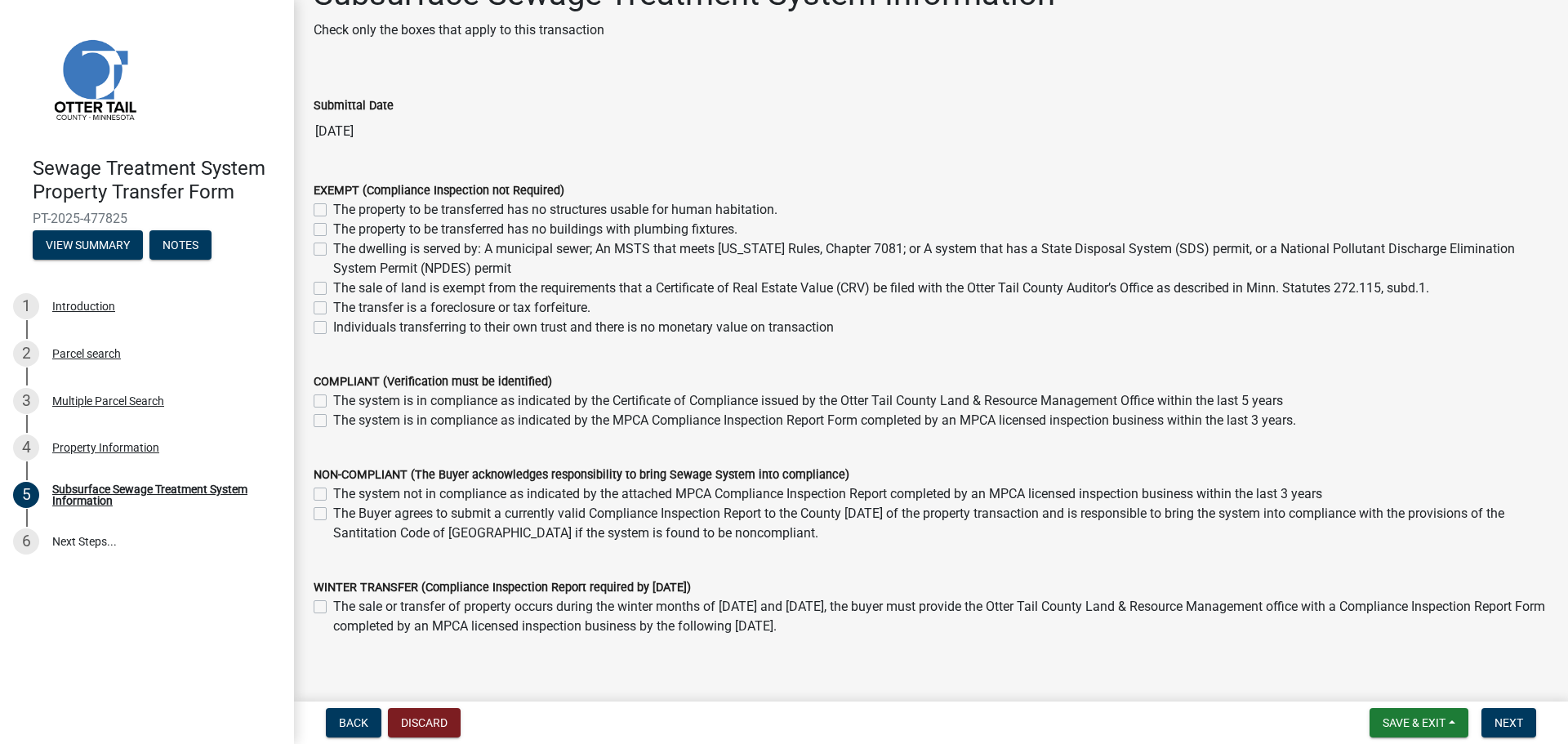
scroll to position [82, 0]
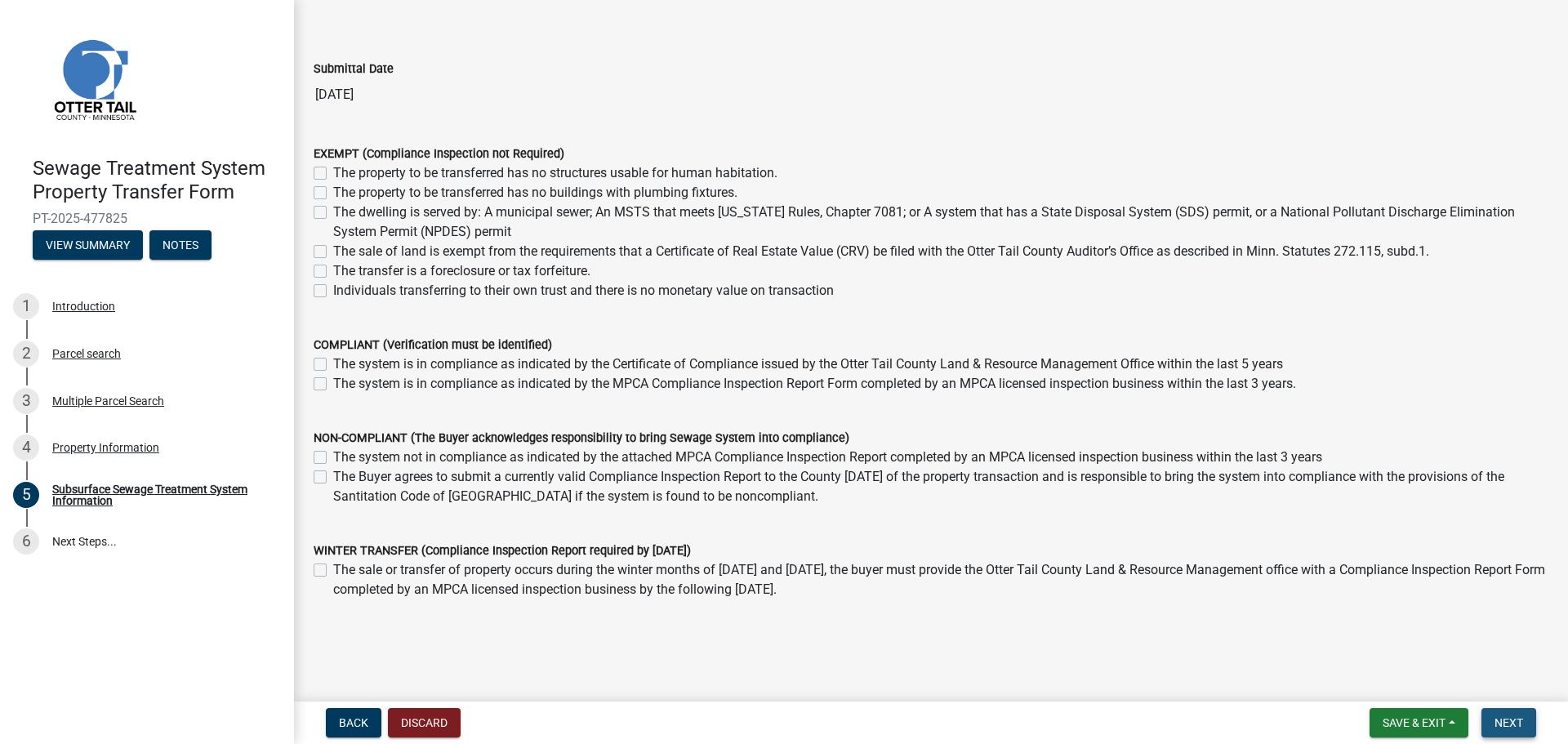
click at [1514, 719] on span "Next" at bounding box center [1508, 722] width 29 height 13
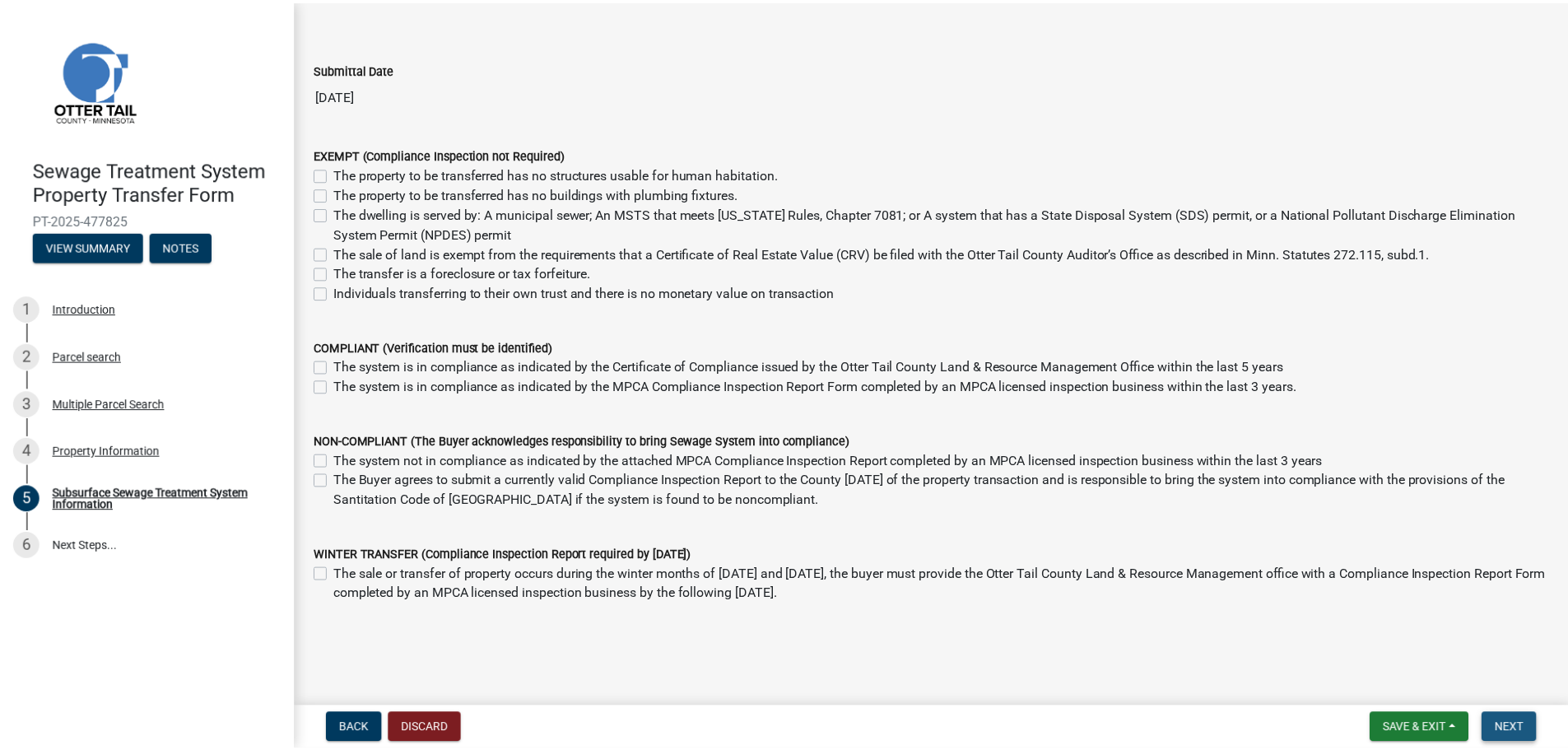
scroll to position [0, 0]
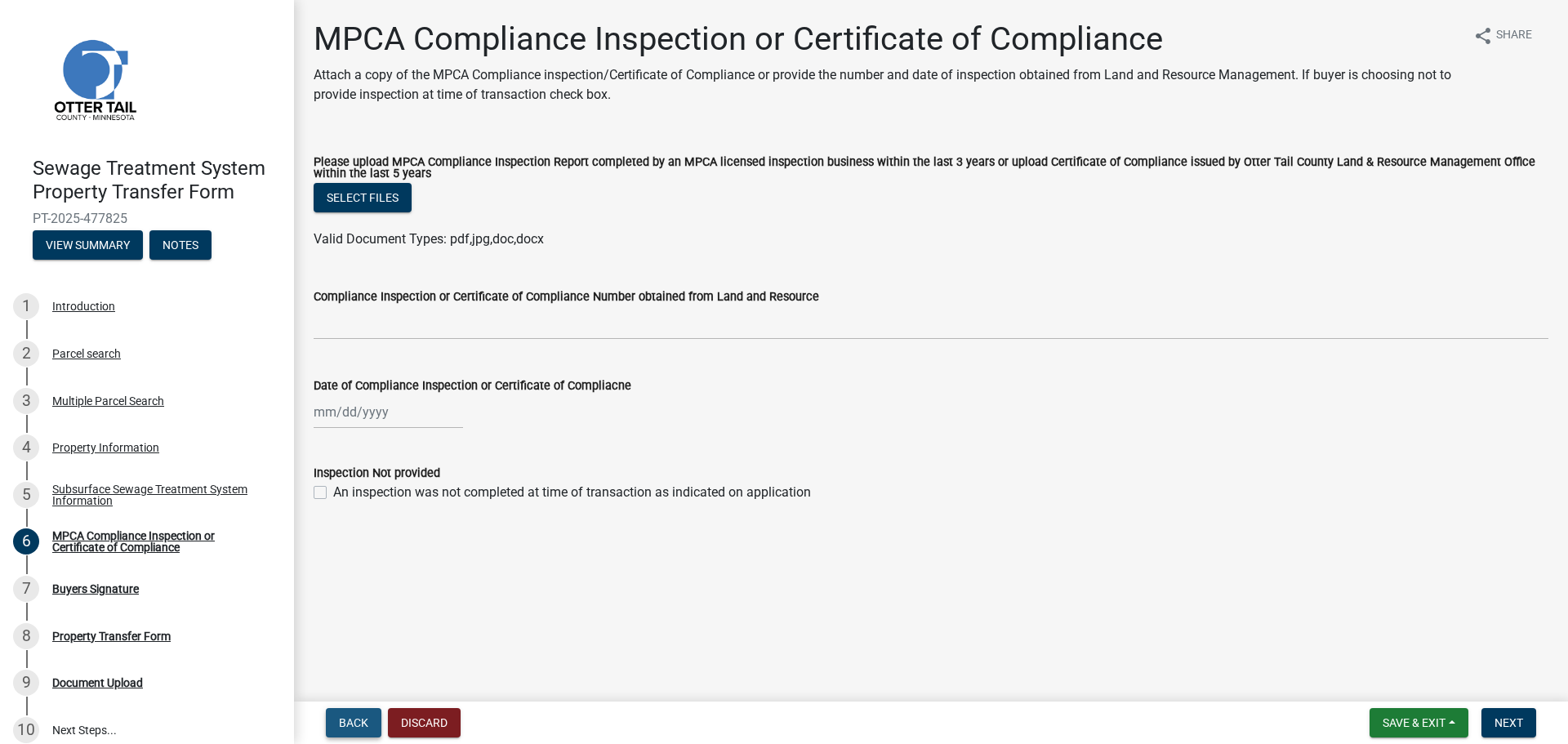
click at [349, 720] on span "Back" at bounding box center [354, 722] width 30 height 13
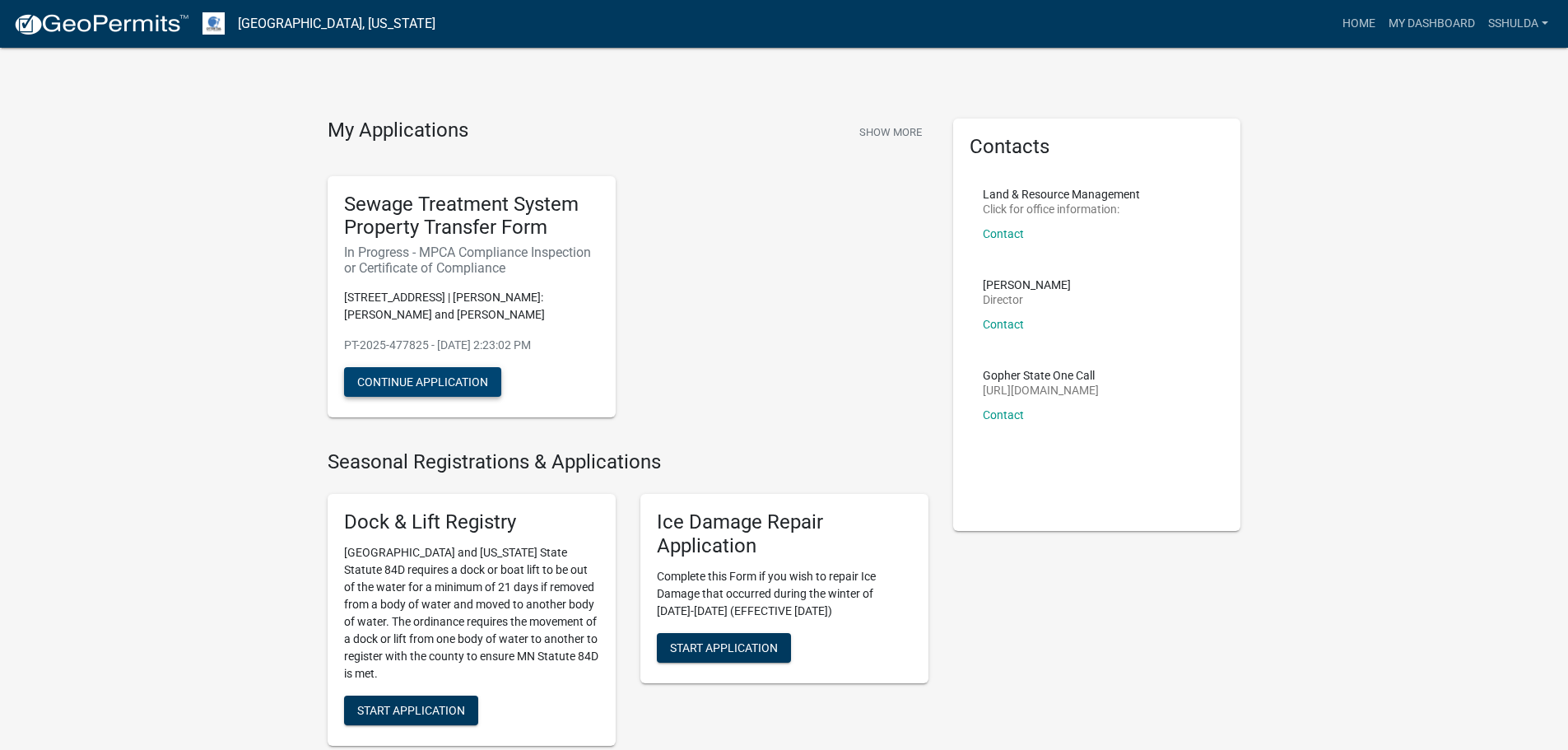
click at [415, 384] on button "Continue Application" at bounding box center [422, 382] width 157 height 30
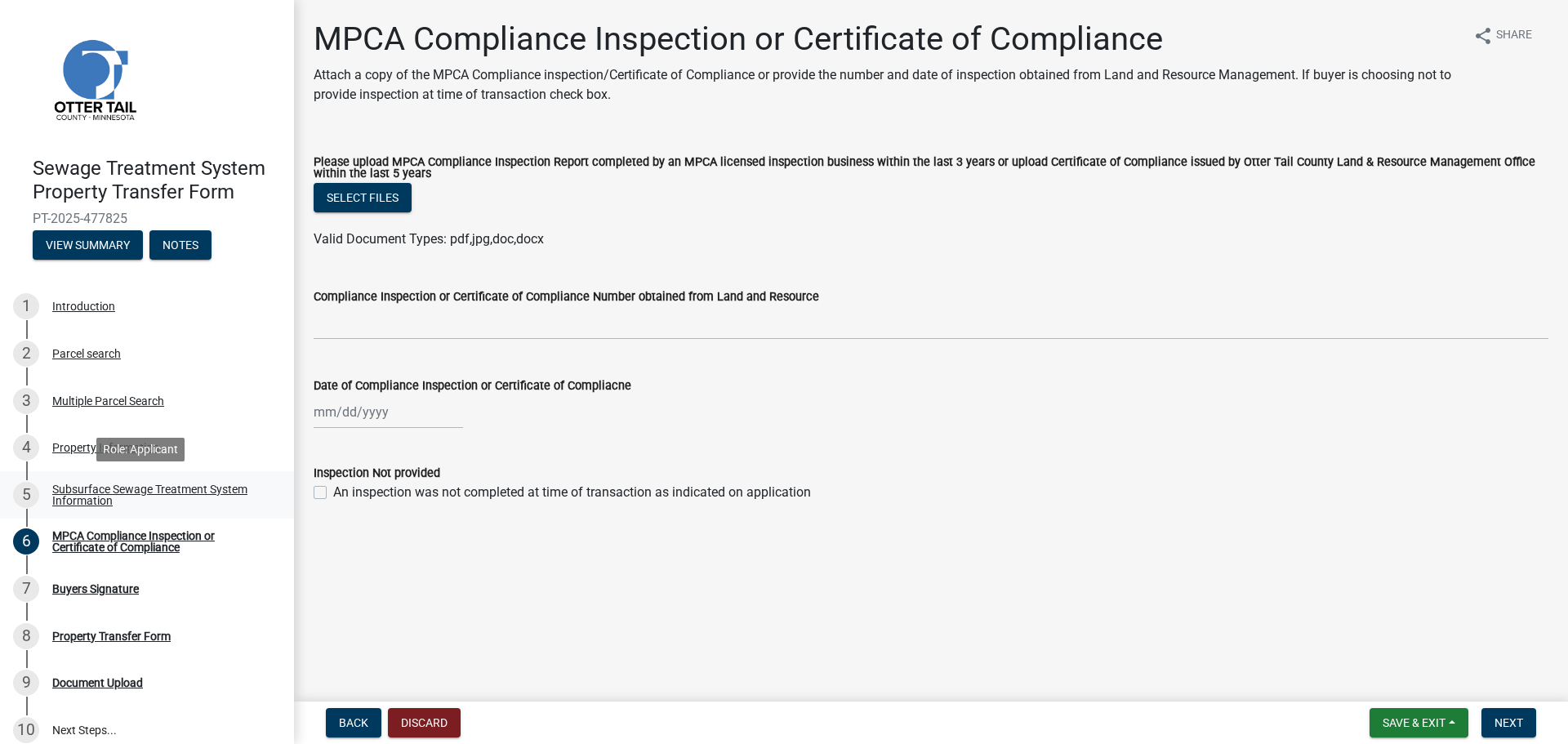
click at [118, 498] on div "Subsurface Sewage Treatment System Information" at bounding box center [160, 495] width 215 height 23
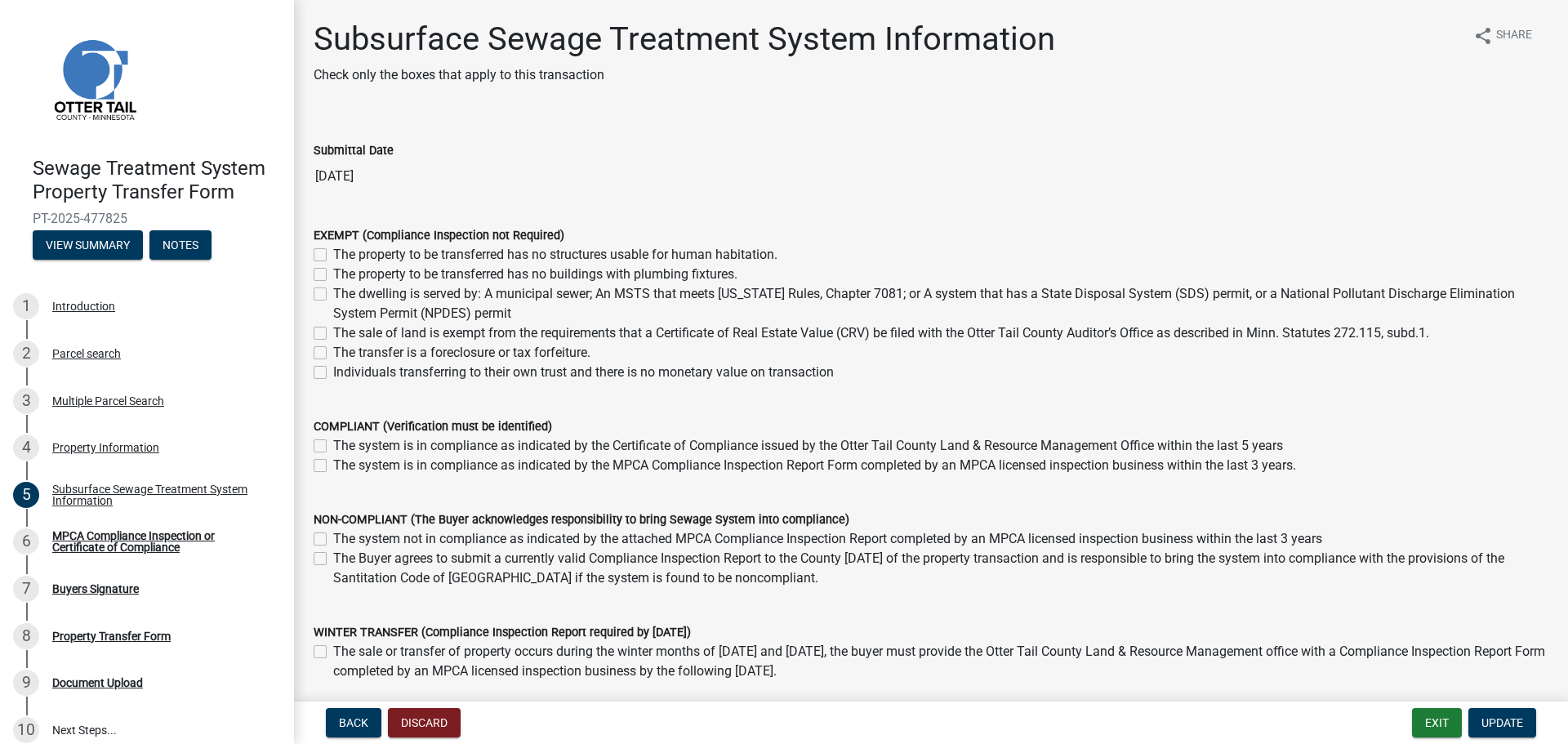
click at [458, 294] on label "The dwelling is served by: A municipal sewer; An MSTS that meets [US_STATE] Rul…" at bounding box center [941, 303] width 1215 height 39
click at [344, 294] on input "The dwelling is served by: A municipal sewer; An MSTS that meets [US_STATE] Rul…" at bounding box center [339, 289] width 11 height 11
checkbox input "true"
checkbox input "false"
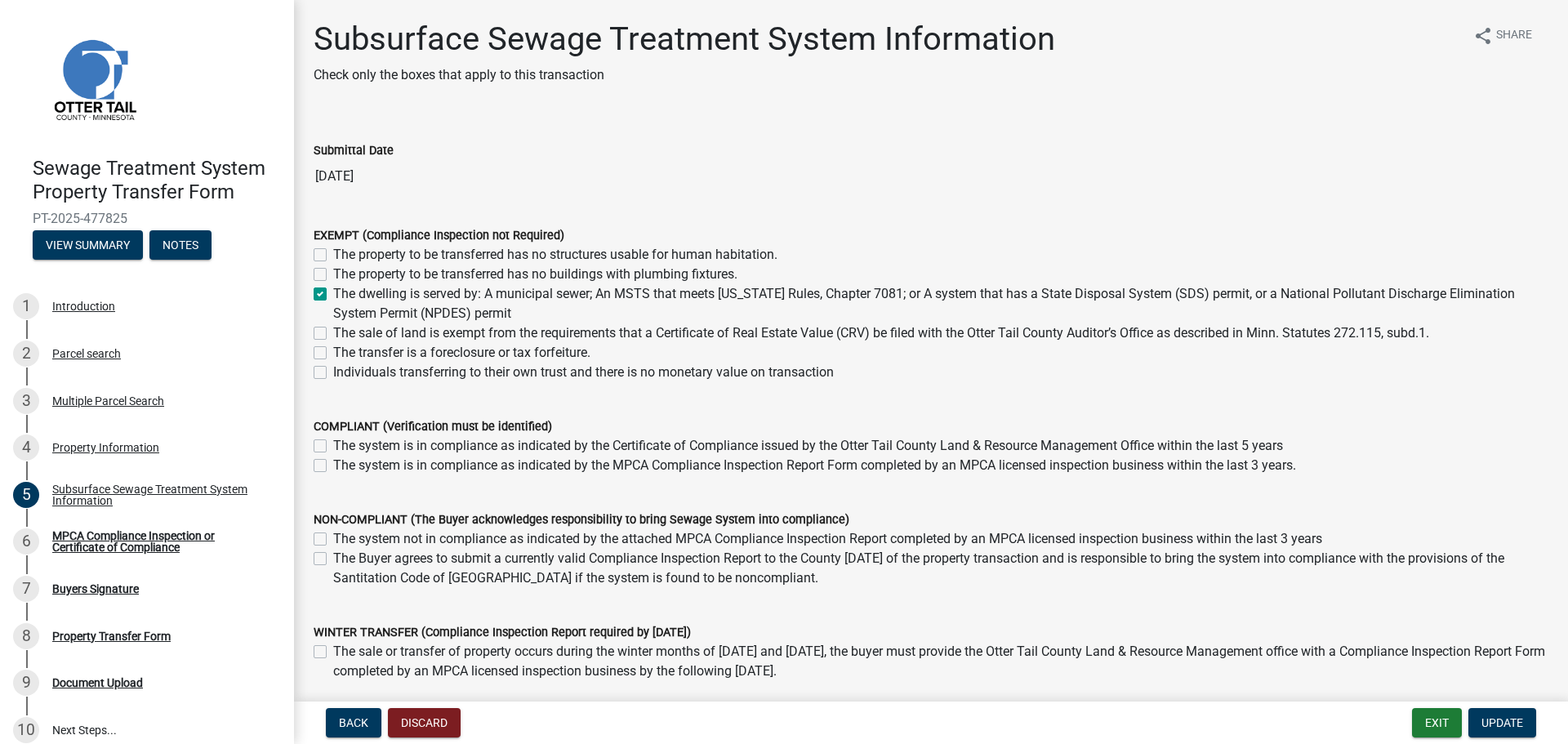
checkbox input "true"
checkbox input "false"
click at [501, 375] on label "Individuals transferring to their own trust and there is no monetary value on t…" at bounding box center [584, 372] width 501 height 20
click at [344, 373] on input "Individuals transferring to their own trust and there is no monetary value on t…" at bounding box center [339, 367] width 11 height 11
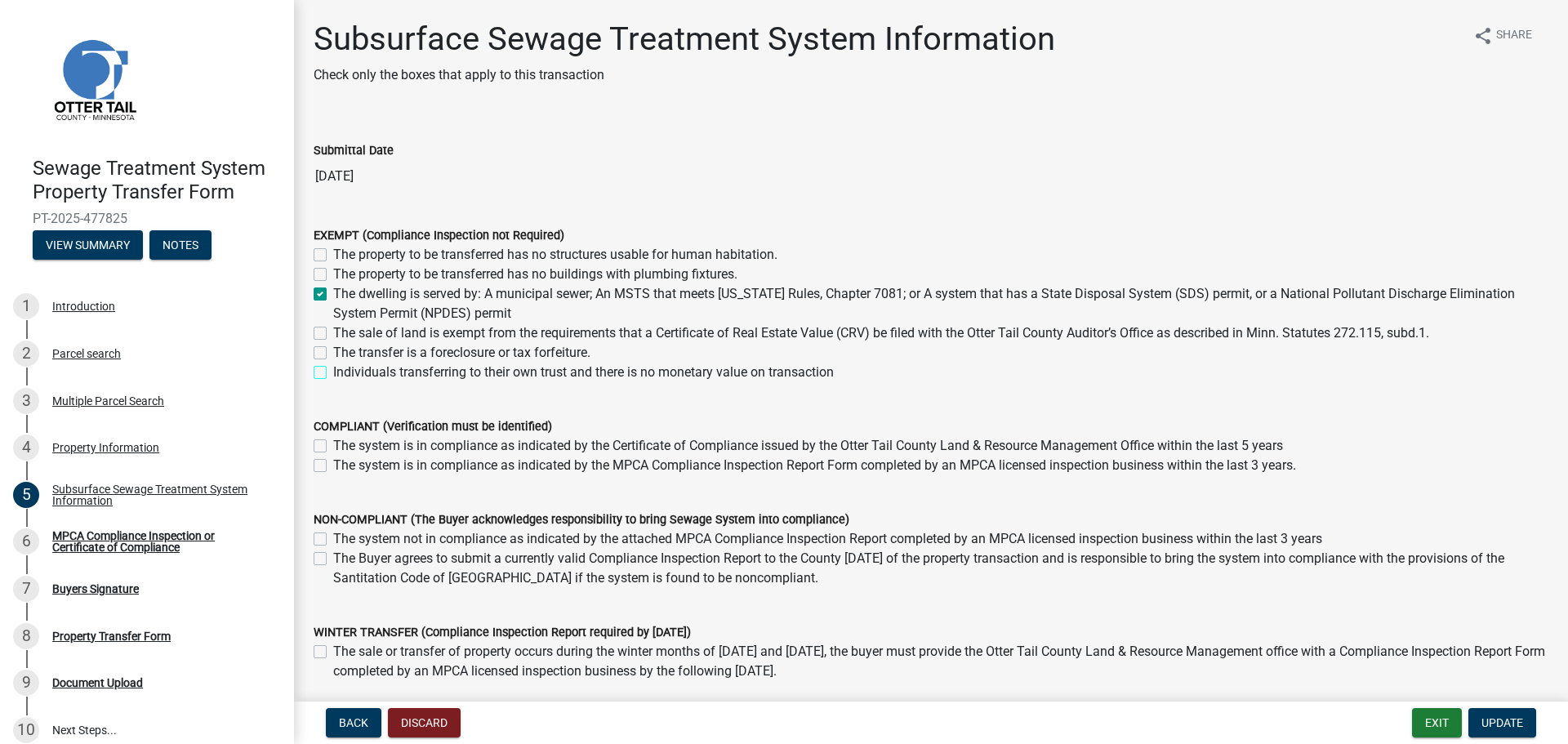
checkbox input "true"
checkbox input "false"
checkbox input "true"
checkbox input "false"
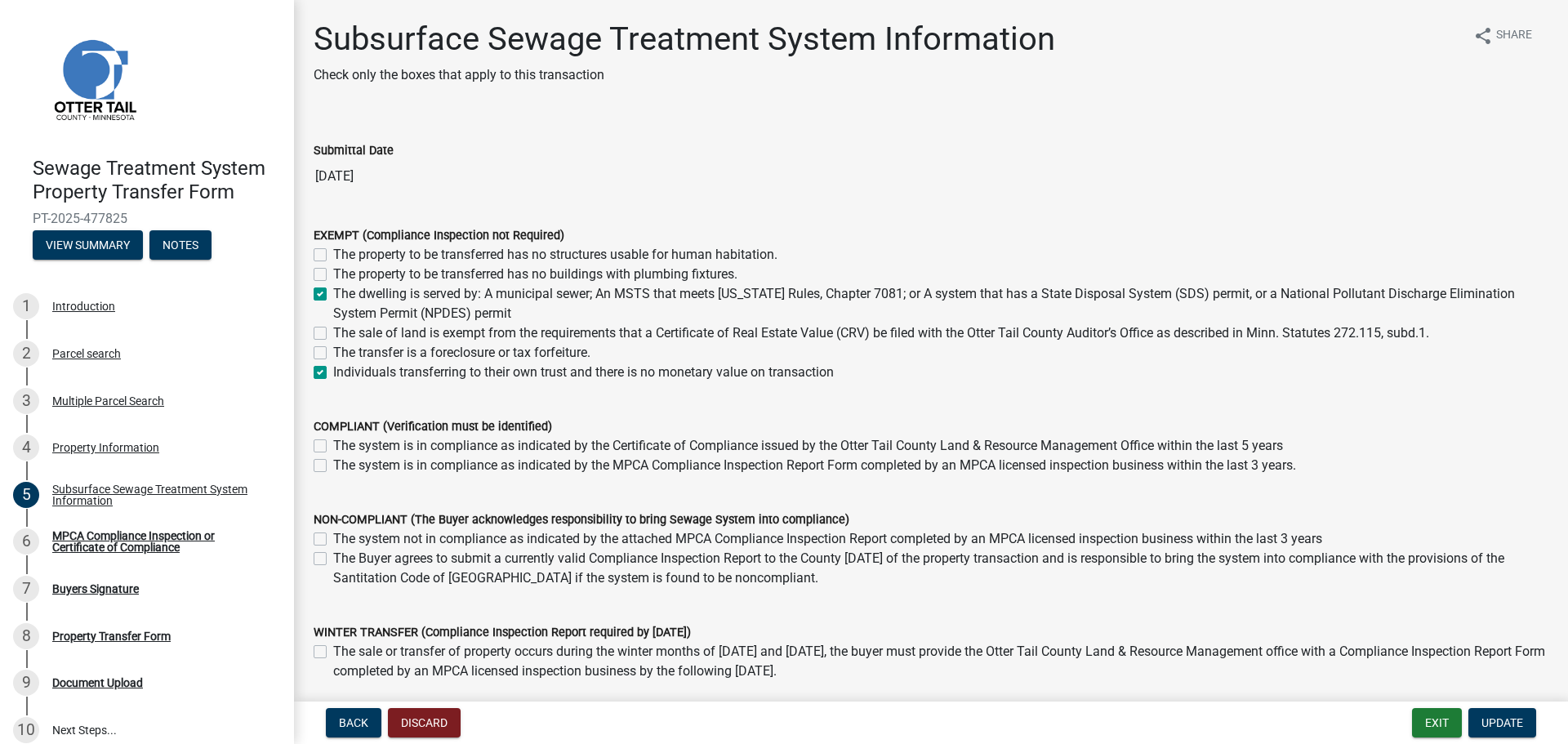
checkbox input "false"
click at [497, 373] on label "Individuals transferring to their own trust and there is no monetary value on t…" at bounding box center [584, 372] width 501 height 20
click at [344, 373] on input "Individuals transferring to their own trust and there is no monetary value on t…" at bounding box center [339, 367] width 11 height 11
checkbox input "false"
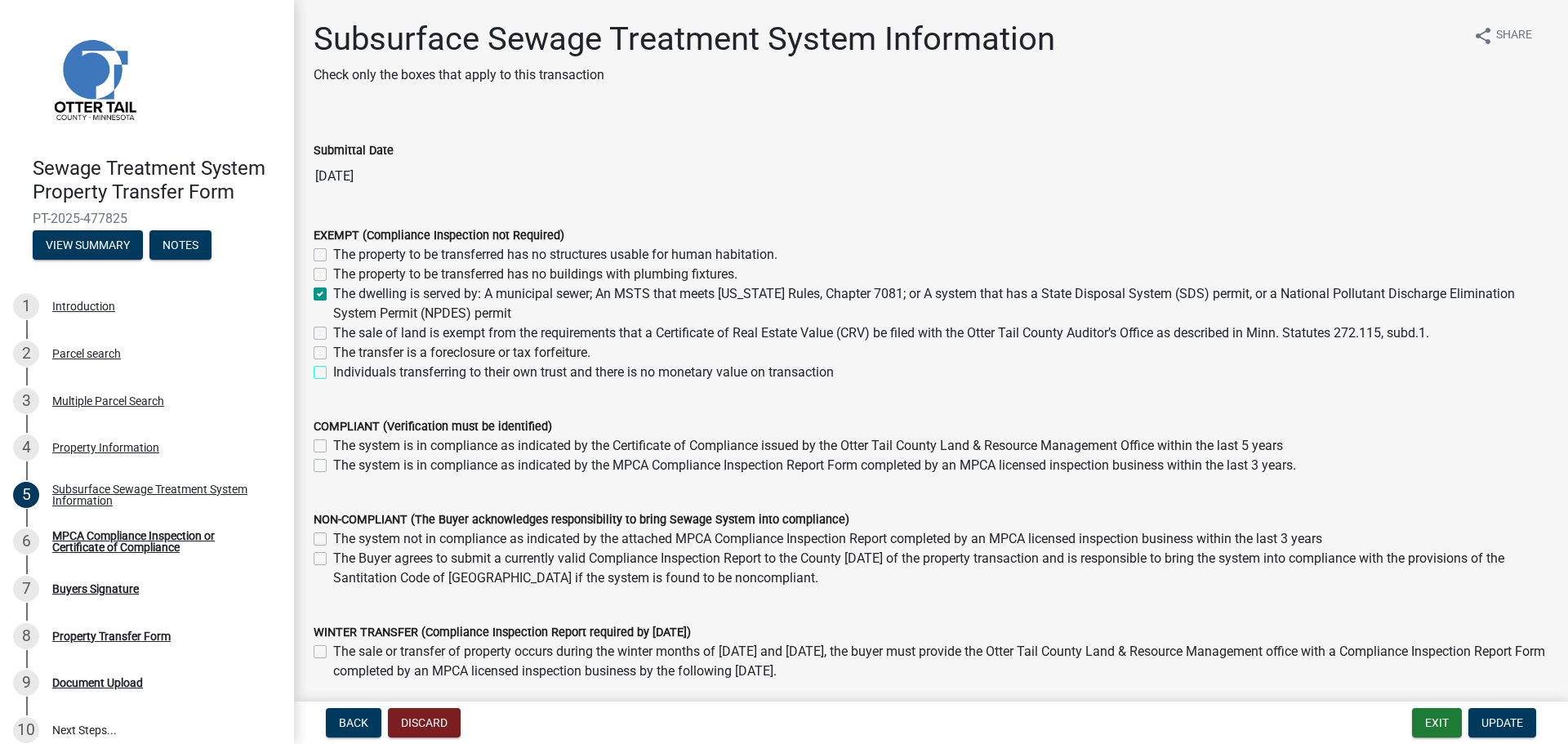
checkbox input "false"
checkbox input "true"
checkbox input "false"
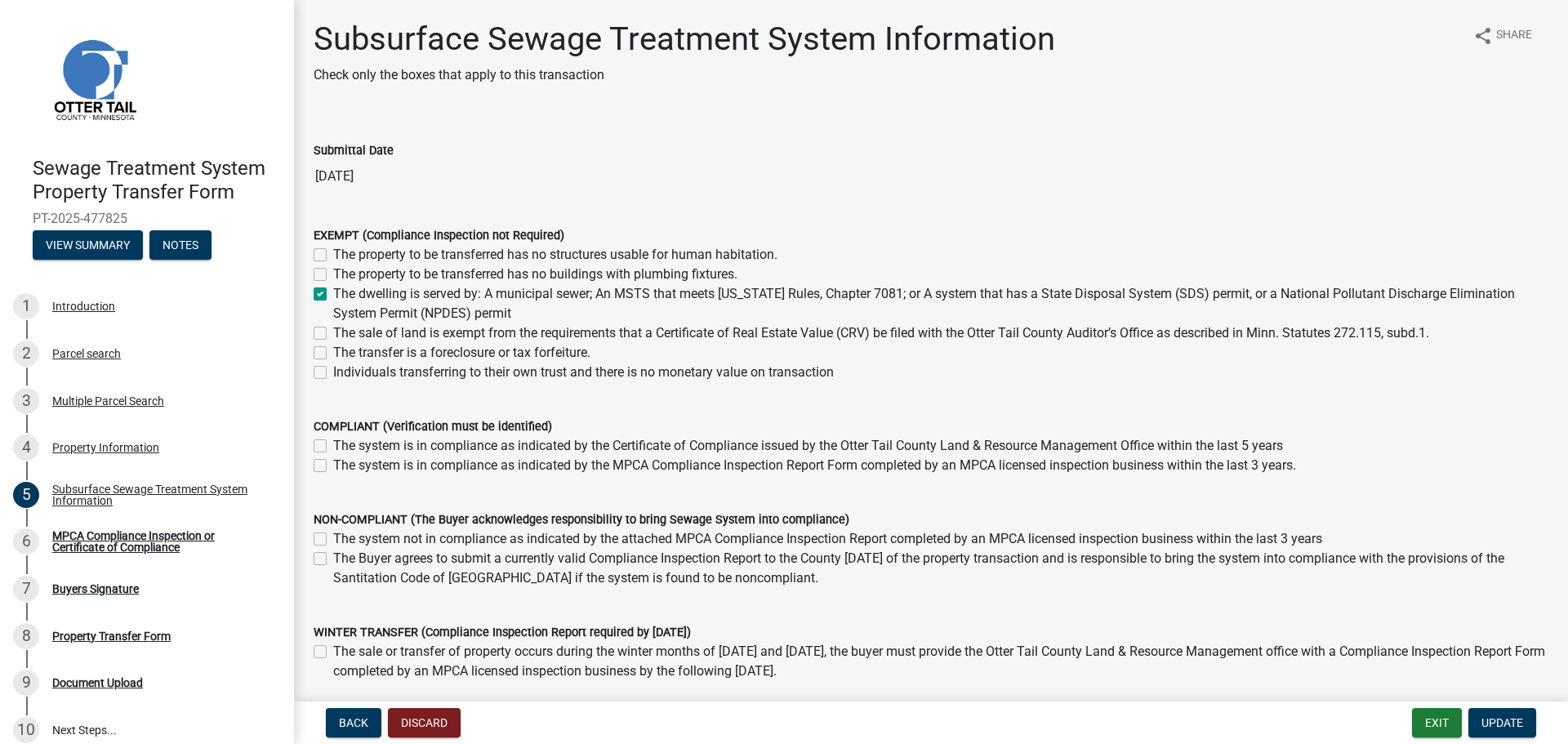
click at [491, 444] on label "The system is in compliance as indicated by the Certificate of Compliance issue…" at bounding box center [808, 446] width 950 height 20
click at [344, 444] on input "The system is in compliance as indicated by the Certificate of Compliance issue…" at bounding box center [339, 441] width 11 height 11
checkbox input "true"
checkbox input "false"
click at [491, 444] on label "The system is in compliance as indicated by the Certificate of Compliance issue…" at bounding box center [808, 446] width 950 height 20
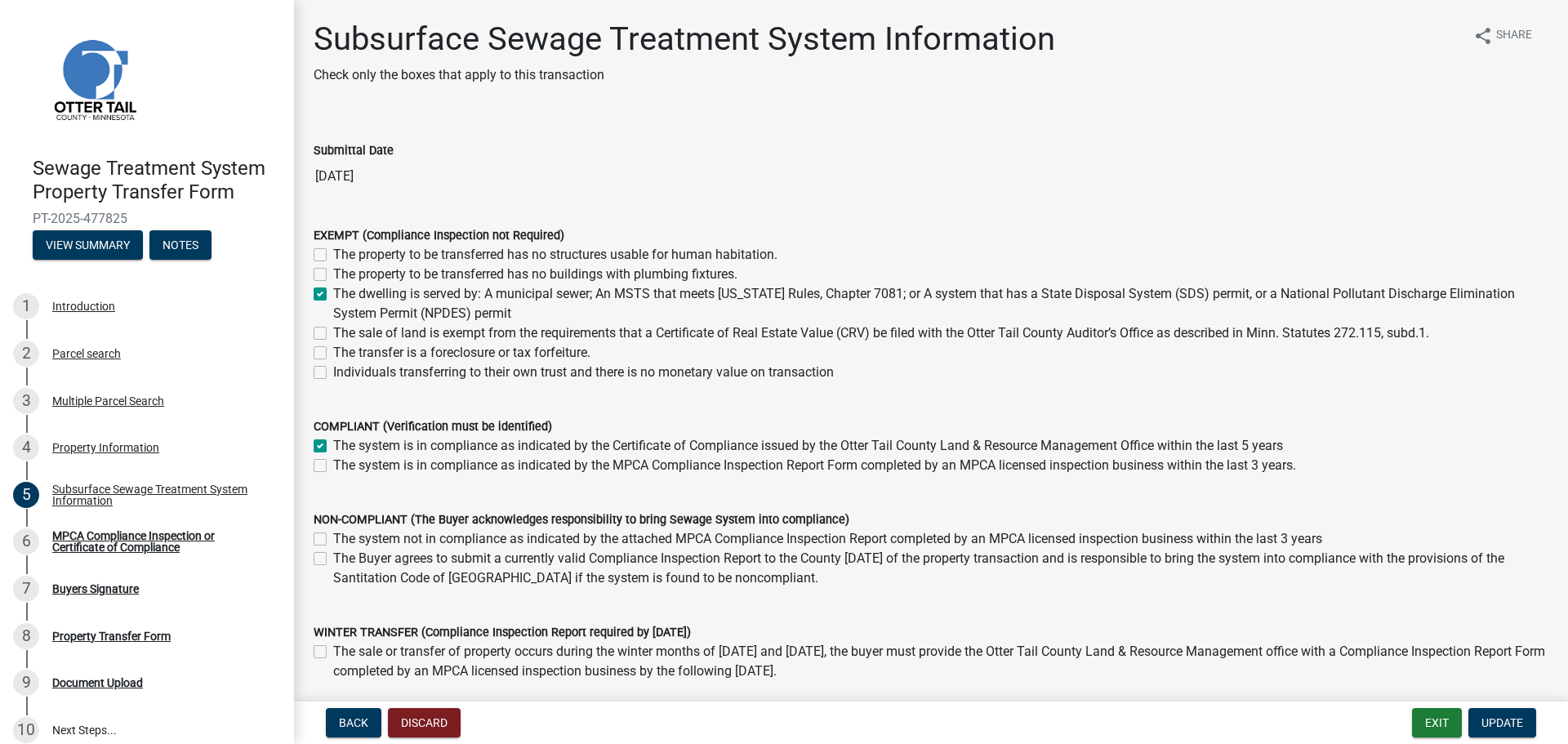
click at [344, 444] on input "The system is in compliance as indicated by the Certificate of Compliance issue…" at bounding box center [339, 441] width 11 height 11
checkbox input "false"
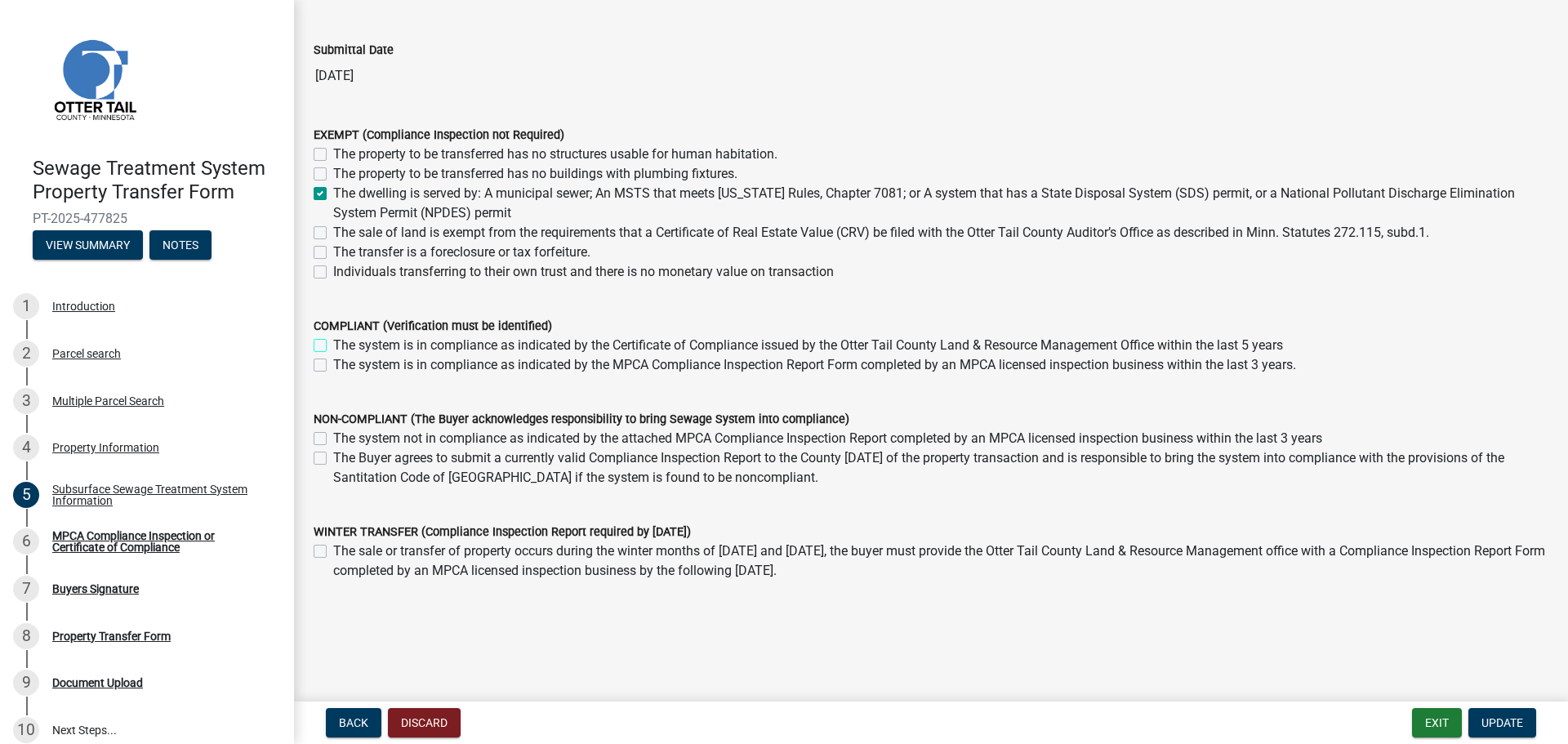
scroll to position [117, 0]
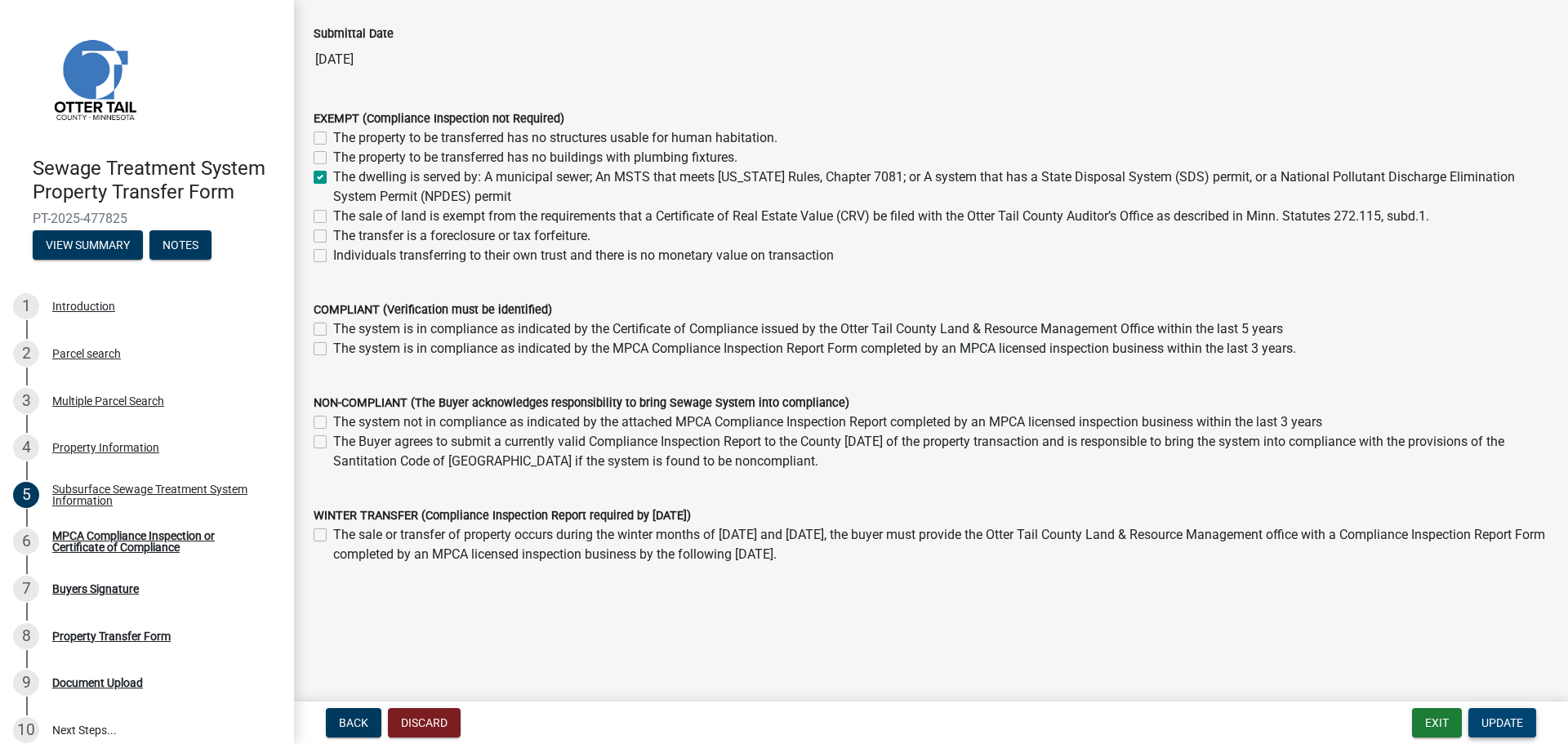
click at [1498, 721] on span "Update" at bounding box center [1503, 722] width 41 height 13
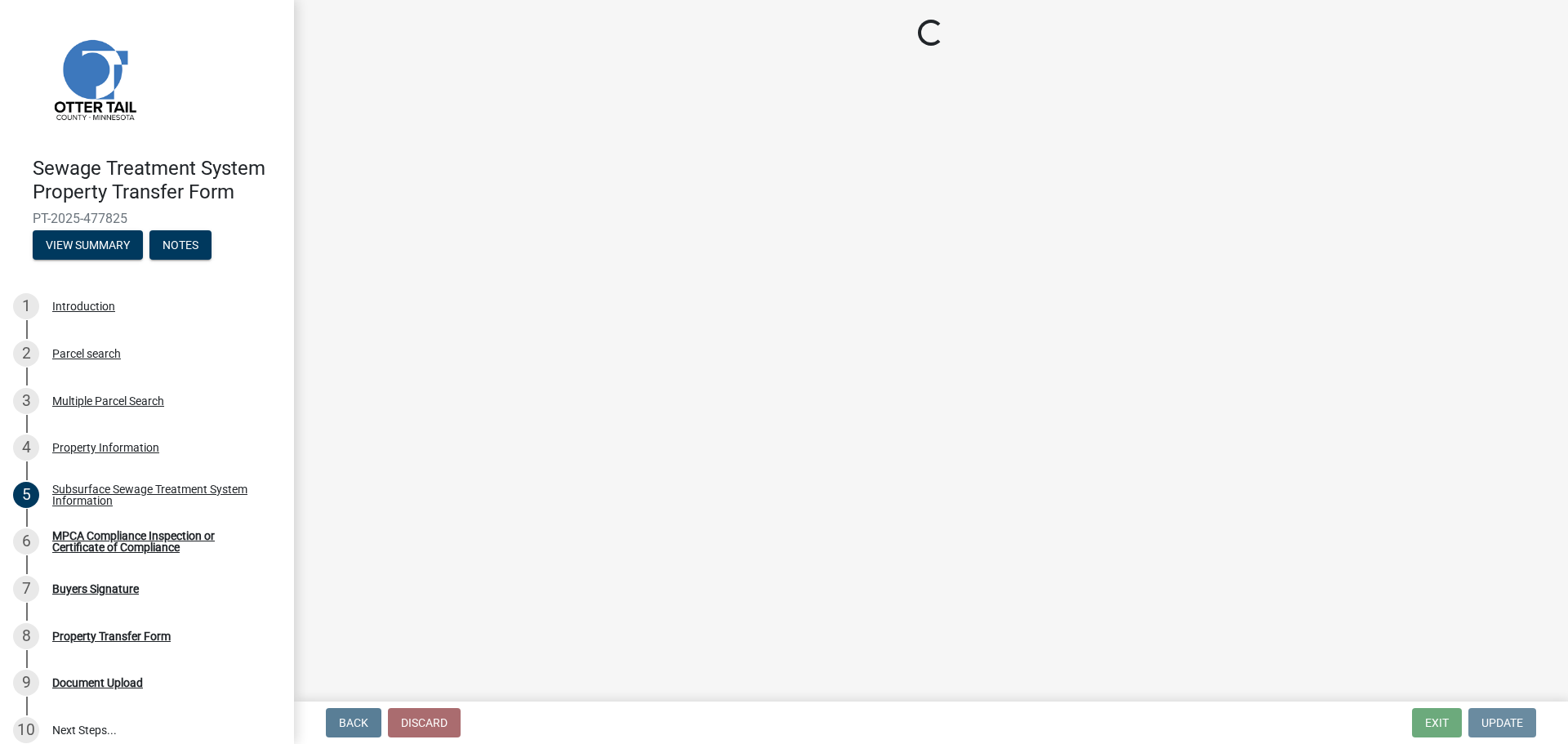
scroll to position [0, 0]
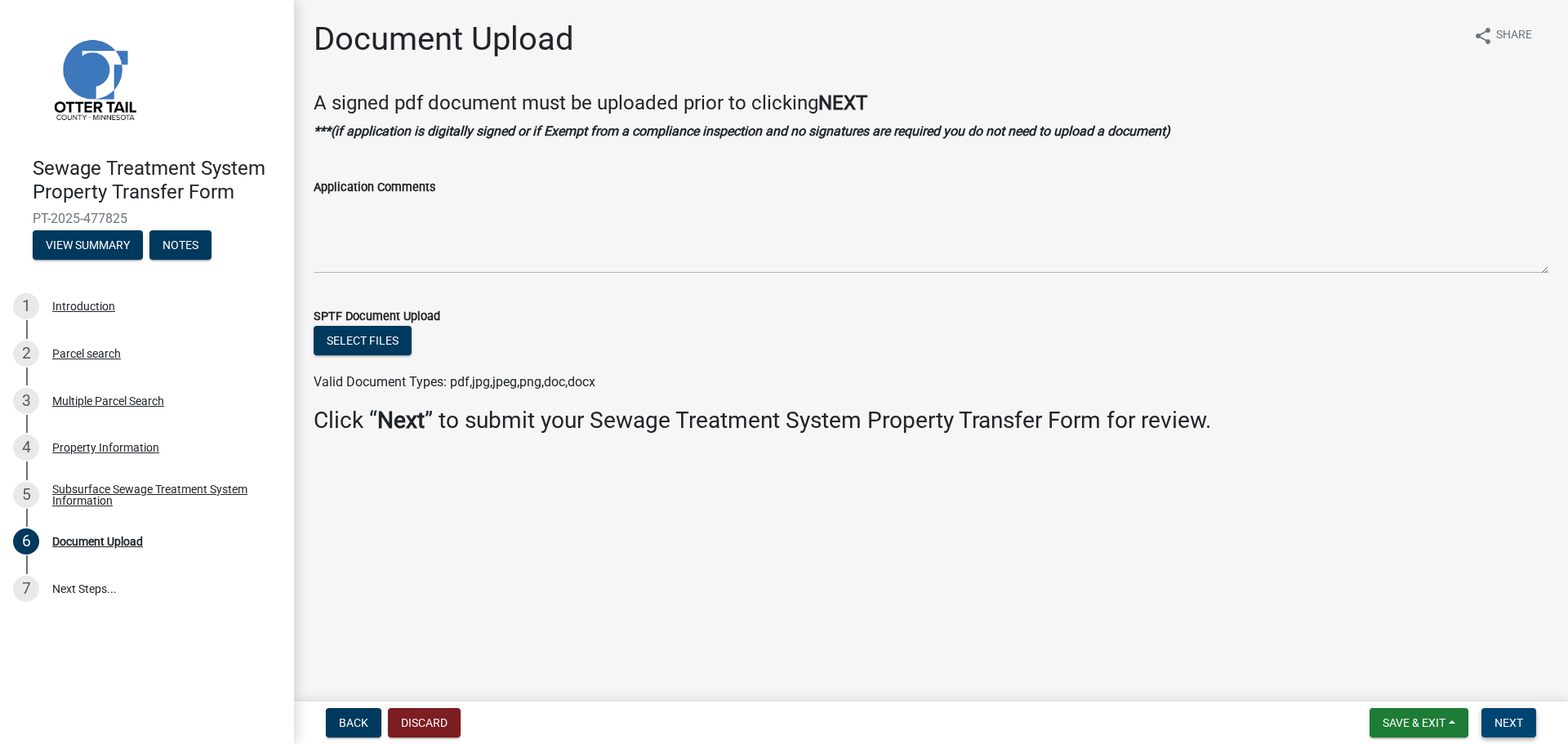
click at [1518, 726] on span "Next" at bounding box center [1508, 722] width 29 height 13
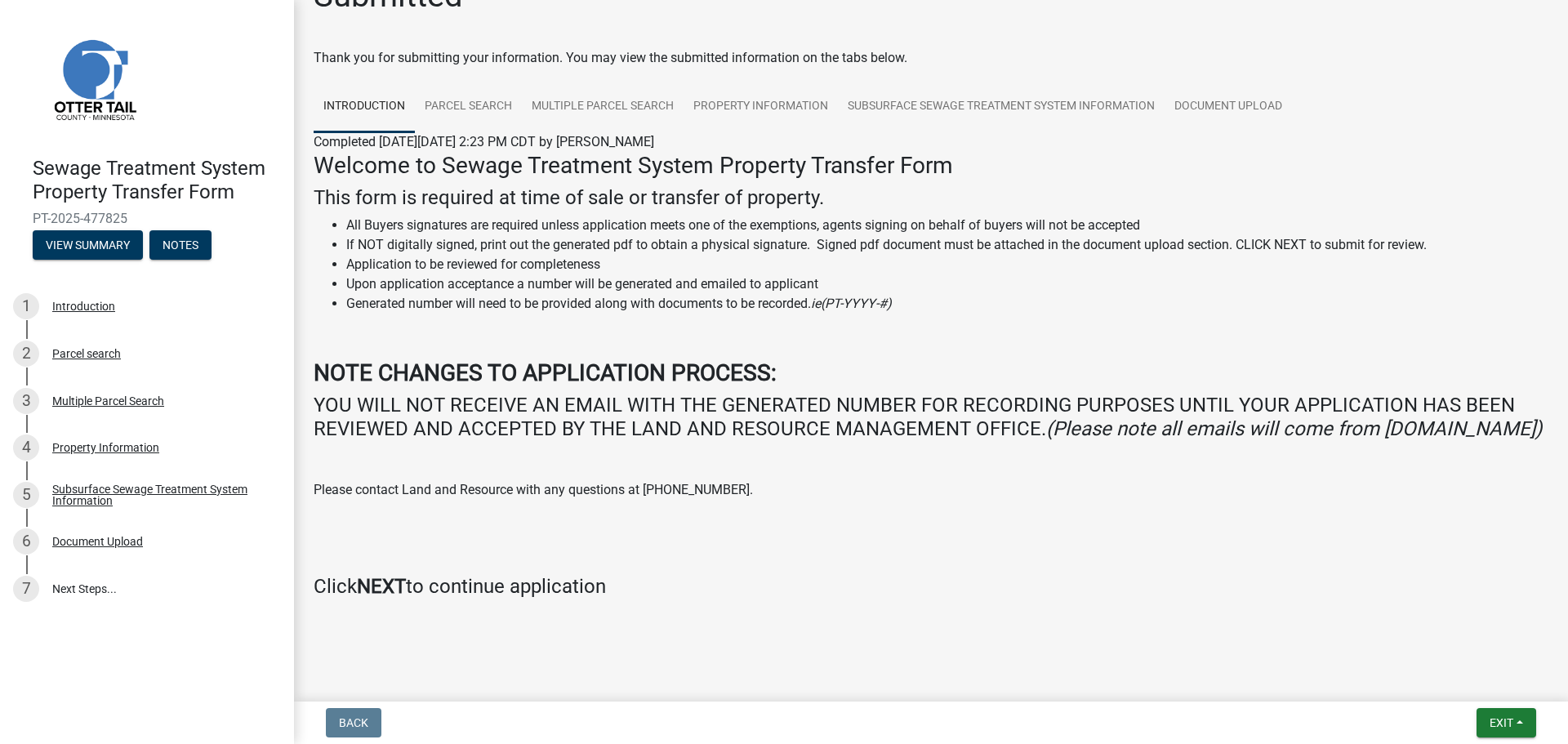
scroll to position [67, 0]
click at [429, 590] on h4 "Click NEXT to continue application" at bounding box center [931, 587] width 1235 height 24
click at [1522, 720] on button "Exit" at bounding box center [1507, 722] width 60 height 30
click at [1480, 633] on button "Save" at bounding box center [1471, 641] width 131 height 39
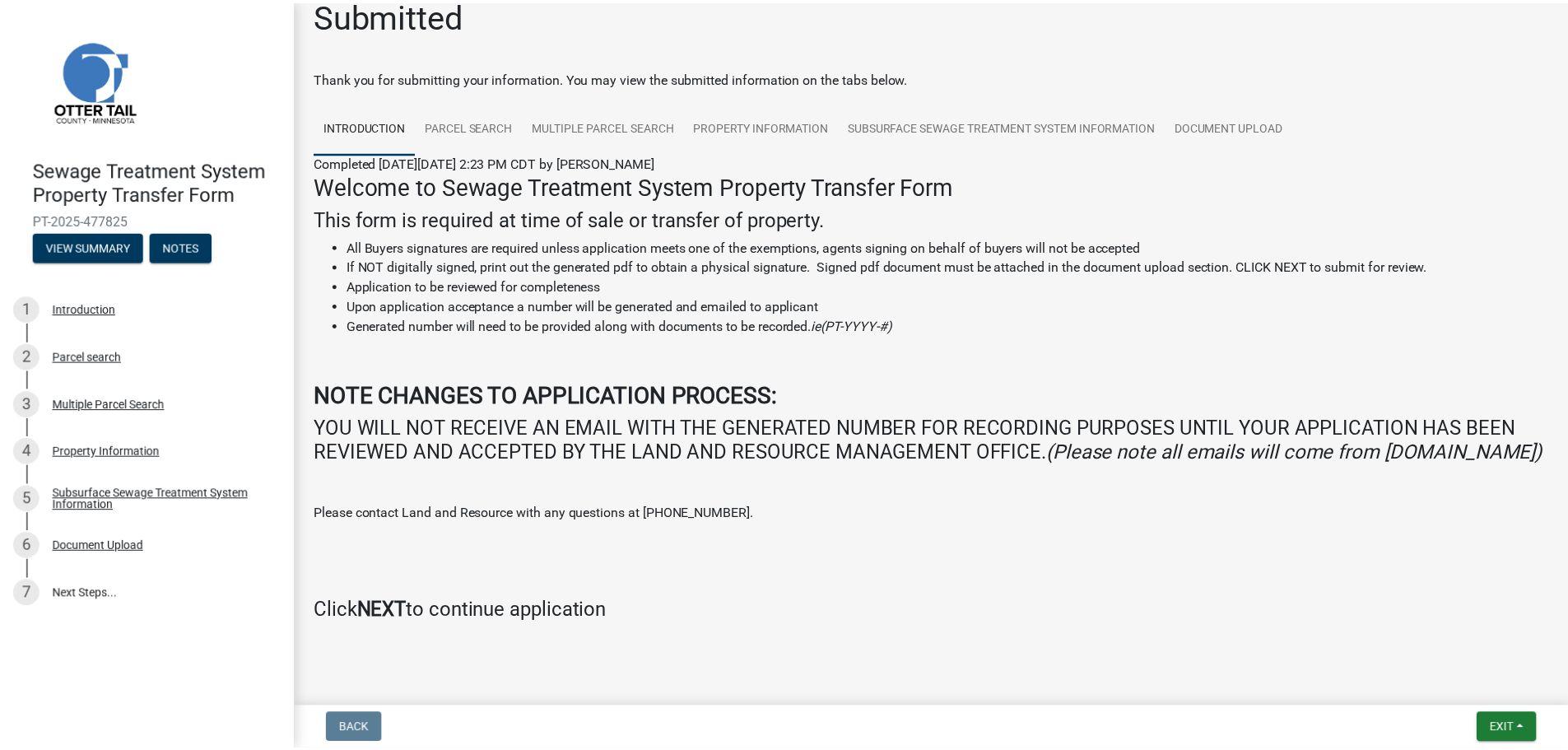
scroll to position [0, 0]
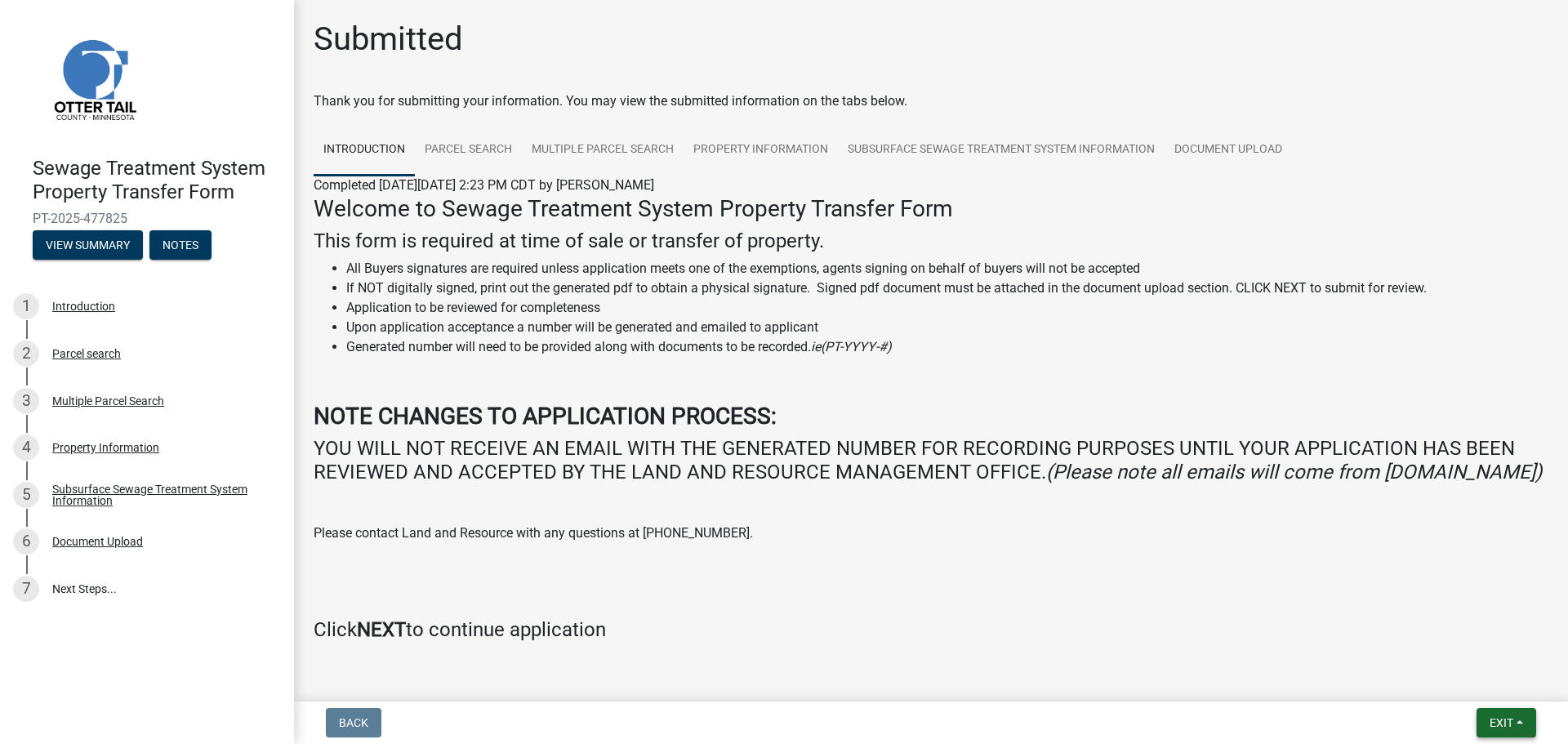
click at [1503, 727] on span "Exit" at bounding box center [1502, 722] width 24 height 13
click at [1465, 687] on button "Save & Exit" at bounding box center [1471, 679] width 131 height 39
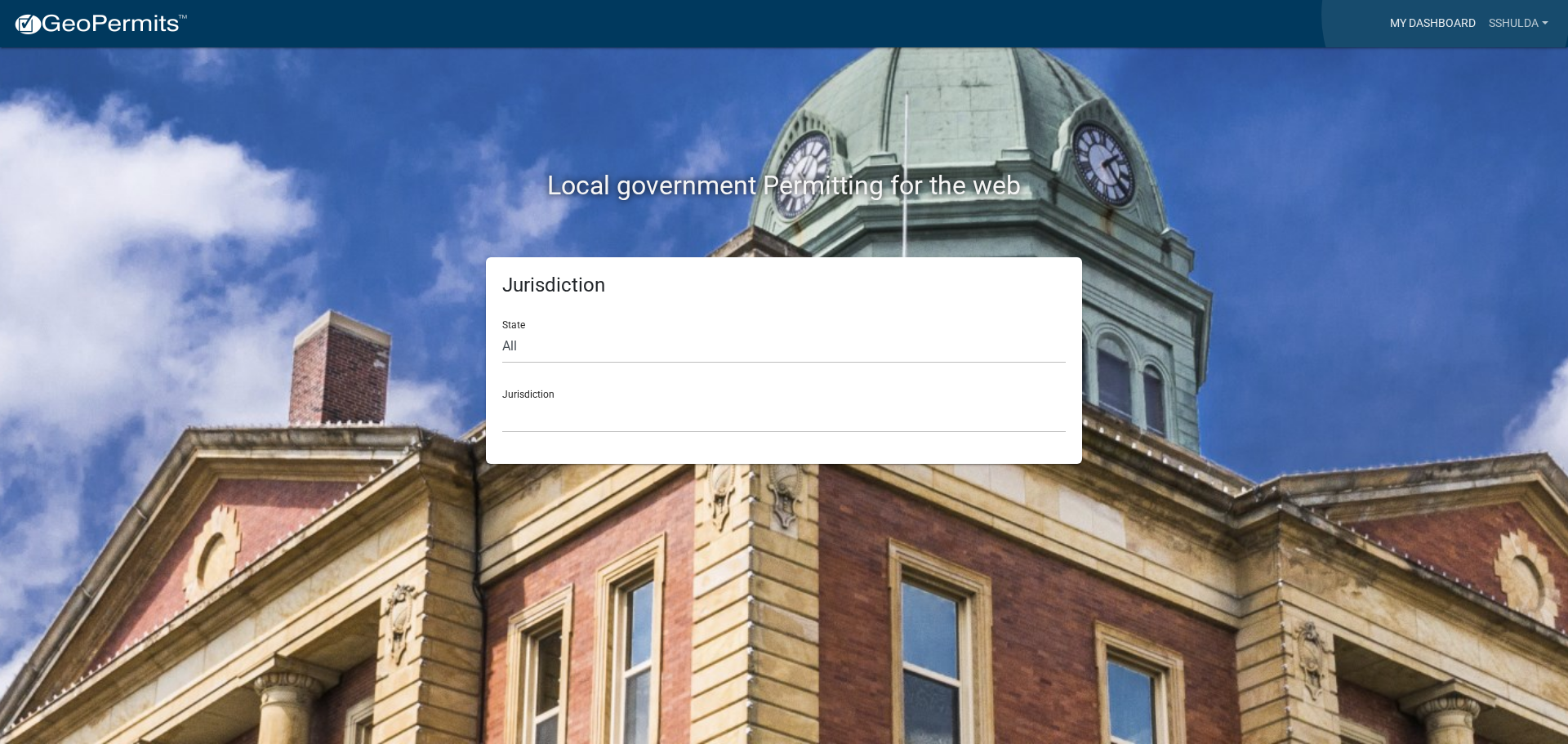
click at [1445, 15] on link "My Dashboard" at bounding box center [1432, 23] width 99 height 31
